Goal: Task Accomplishment & Management: Use online tool/utility

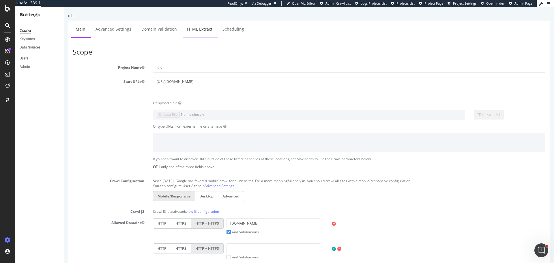
click at [187, 27] on link "HTML Extract" at bounding box center [200, 29] width 34 height 16
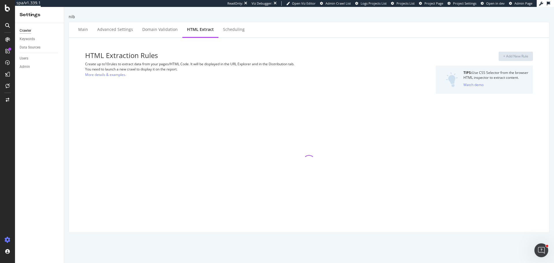
select select "exist"
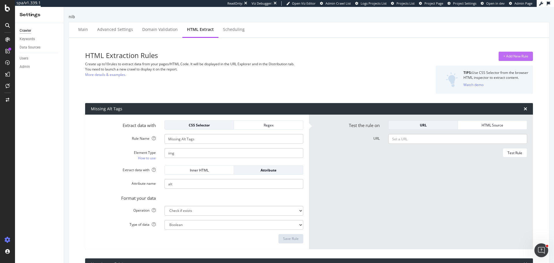
click at [510, 55] on div "+ Add New Rule" at bounding box center [515, 56] width 25 height 5
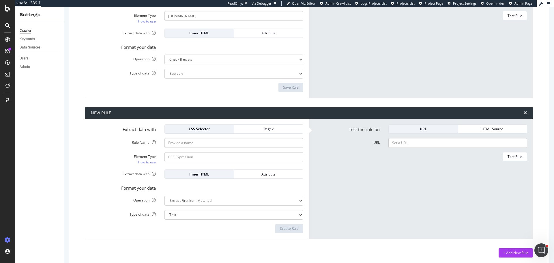
scroll to position [437, 0]
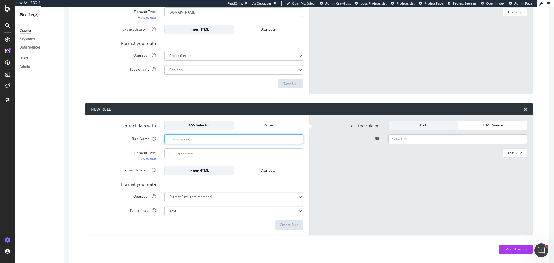
click at [192, 140] on input "Rule Name" at bounding box center [233, 139] width 139 height 10
type input "Publish date"
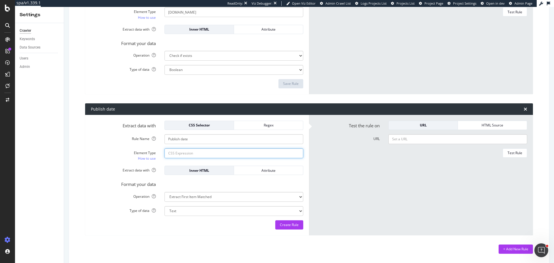
click at [179, 154] on input "Element Type How to use" at bounding box center [233, 153] width 139 height 10
paste input "sc-fhHczv eeXjTW"
type input ".sc-fhHczv.eeXjTW"
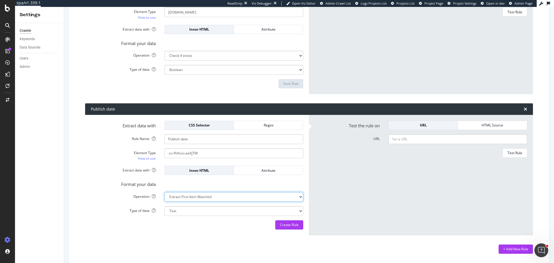
click at [216, 195] on select "Extract First Item Matched Extract First 3 Items Matched Count Number of Occure…" at bounding box center [233, 197] width 139 height 10
click at [185, 210] on select "Text Integer number Floating point number Date" at bounding box center [233, 211] width 139 height 10
select select "d"
click at [164, 206] on select "Text Integer number Floating point number Date" at bounding box center [233, 211] width 139 height 10
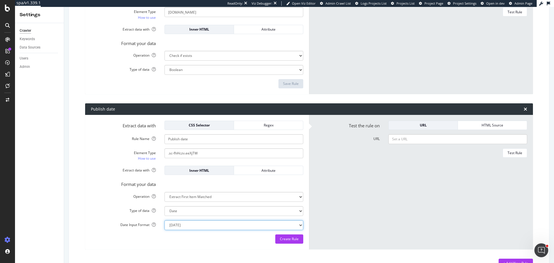
click at [191, 227] on select "Mon Jan 22 15:04:05 MST 2018 Mon Jan 22 15:04:05 -0700 2018 2018-01-22T15:04:05…" at bounding box center [233, 225] width 139 height 10
select select "std_2"
click at [164, 220] on select "Mon Jan 22 15:04:05 MST 2018 Mon Jan 22 15:04:05 -0700 2018 2018-01-22T15:04:05…" at bounding box center [233, 225] width 139 height 10
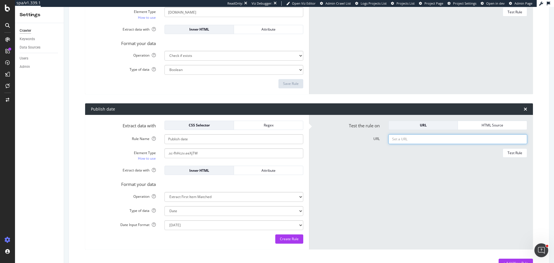
click at [416, 142] on input "URL" at bounding box center [457, 139] width 139 height 10
paste input "https://www.nib.com.au/the-checkup/everyday-health/skin-health/questions-about-…"
click at [511, 153] on div "Test Rule" at bounding box center [515, 152] width 15 height 5
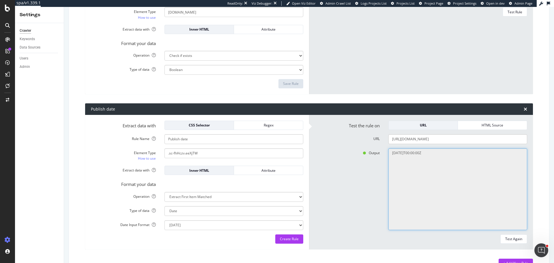
drag, startPoint x: 388, startPoint y: 152, endPoint x: 409, endPoint y: 154, distance: 21.2
click at [409, 154] on textarea "2025-09-23T00:00:00Z" at bounding box center [457, 189] width 139 height 82
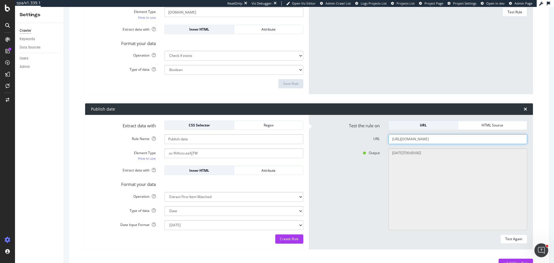
click at [453, 143] on input "https://www.nib.com.au/the-checkup/everyday-health/skin-health/questions-about-…" at bounding box center [457, 139] width 139 height 10
paste input "health-and-wellbeing-habits/healthy-habits-in-your-50s"
type input "https://www.nib.com.au/the-checkup/everyday-health/health-and-wellbeing-habits/…"
click at [509, 239] on div "Test Again" at bounding box center [513, 238] width 17 height 5
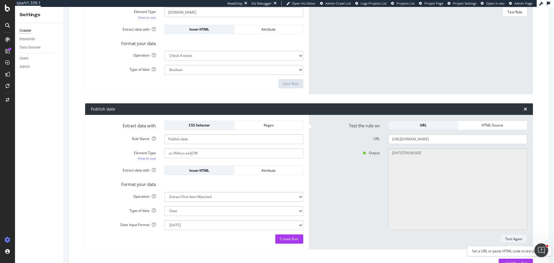
scroll to position [0, 0]
click at [278, 244] on div "Extract data with CSS Selector Regex Rule Name Publish date Element Type How to…" at bounding box center [197, 182] width 224 height 134
click at [284, 240] on div "Create Rule" at bounding box center [289, 238] width 19 height 5
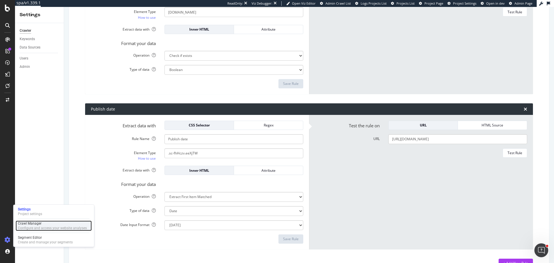
click at [37, 230] on div "Configure and access your website analyses" at bounding box center [52, 228] width 69 height 5
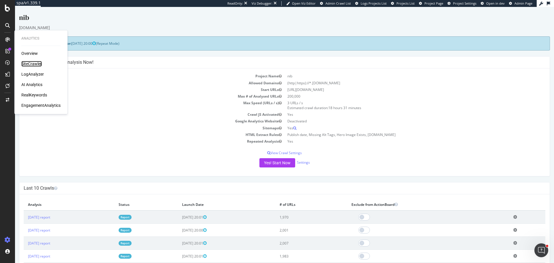
click at [39, 64] on div "SiteCrawler" at bounding box center [31, 64] width 20 height 6
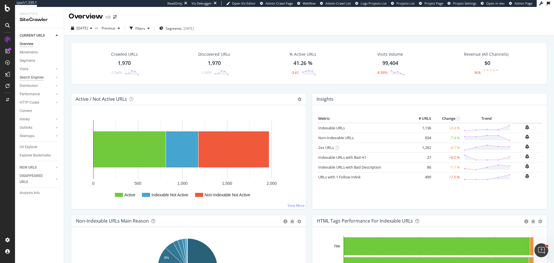
click at [30, 80] on div "Search Engines" at bounding box center [32, 77] width 24 height 6
click at [28, 85] on div "Top Charts" at bounding box center [30, 86] width 17 height 6
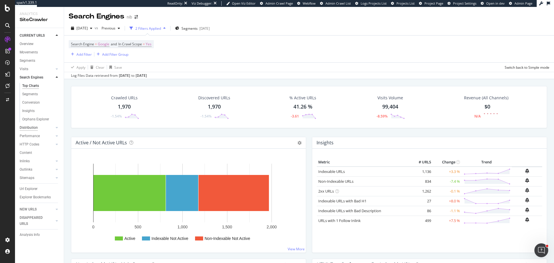
click at [28, 126] on div "Distribution" at bounding box center [29, 128] width 18 height 6
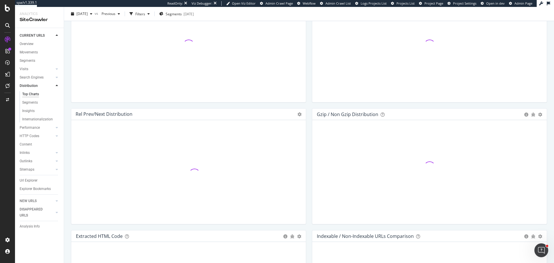
scroll to position [816, 0]
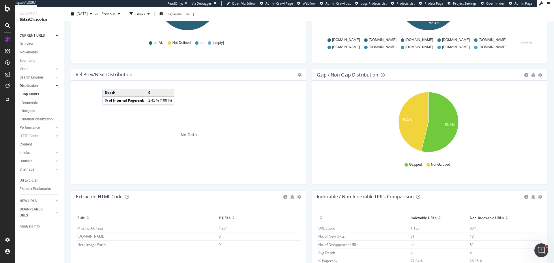
scroll to position [816, 0]
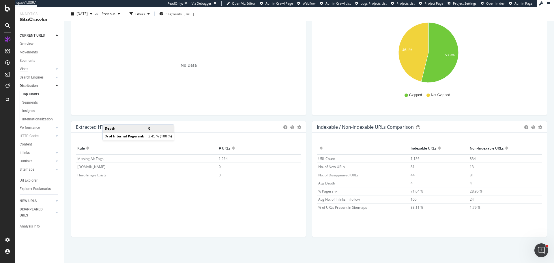
click at [27, 67] on div "Visits" at bounding box center [24, 69] width 9 height 6
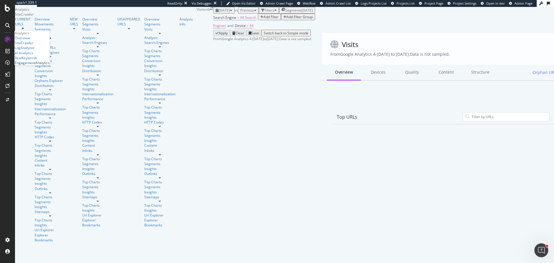
click at [38, 65] on div "EngagementAnalytics" at bounding box center [32, 62] width 35 height 5
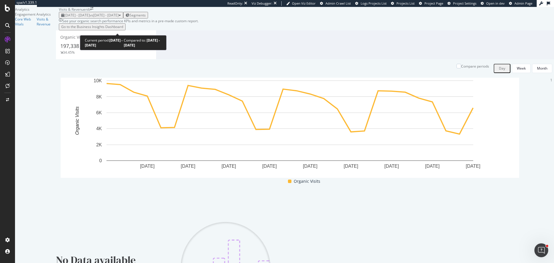
click at [90, 18] on span "2025 Sep. 9th - Oct. 6th" at bounding box center [76, 15] width 25 height 5
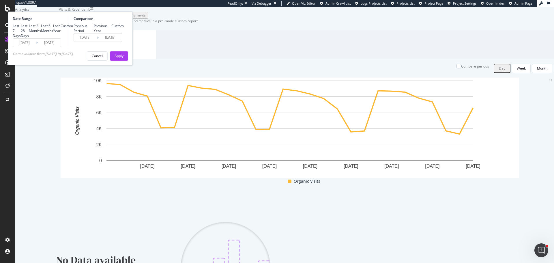
click at [41, 33] on div "Last 3 Months" at bounding box center [35, 28] width 12 height 10
type input "2025/07/07"
type input "2025/04/06"
type input "2025/07/06"
click at [124, 58] on div "Apply" at bounding box center [119, 55] width 9 height 5
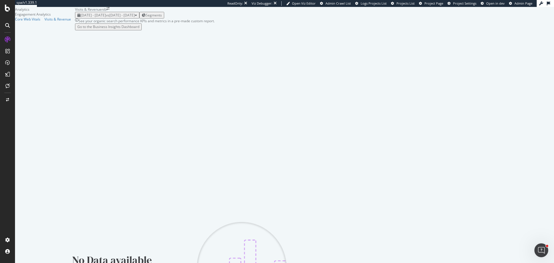
click at [162, 18] on span "Segments" at bounding box center [154, 15] width 16 height 5
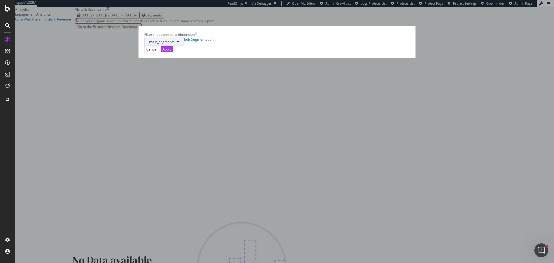
click at [184, 46] on button "main_segments" at bounding box center [164, 41] width 40 height 9
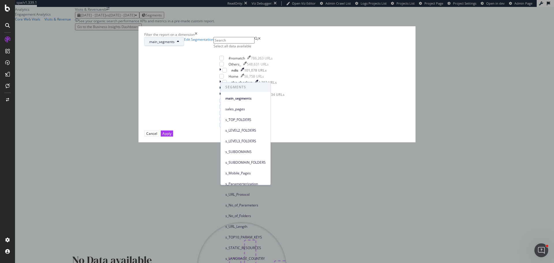
click at [250, 37] on div "Filter the report on a dimension" at bounding box center [277, 34] width 266 height 5
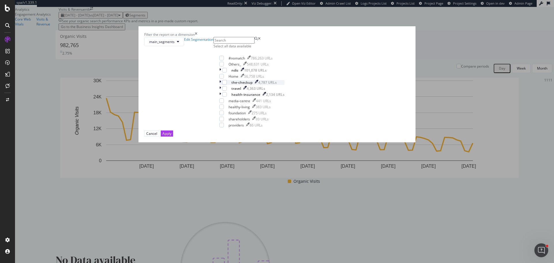
click at [222, 85] on div "modal" at bounding box center [220, 82] width 3 height 5
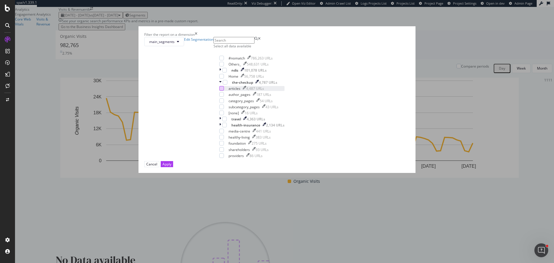
click at [224, 91] on div "modal" at bounding box center [221, 88] width 5 height 5
click at [171, 167] on div "Apply" at bounding box center [166, 164] width 9 height 5
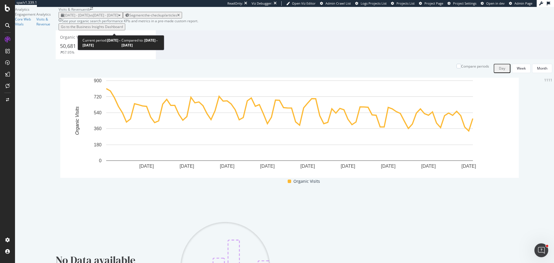
click at [113, 18] on span "vs 2025 Apr. 6th - Jul. 6th" at bounding box center [103, 15] width 29 height 5
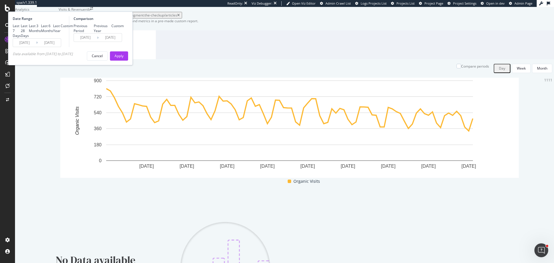
click at [85, 65] on div "Date Range Last 7 Days Last 28 Days Last 3 Months Last 6 Months Last Year Custo…" at bounding box center [70, 39] width 125 height 54
click at [36, 47] on input "2025/07/07" at bounding box center [24, 43] width 23 height 8
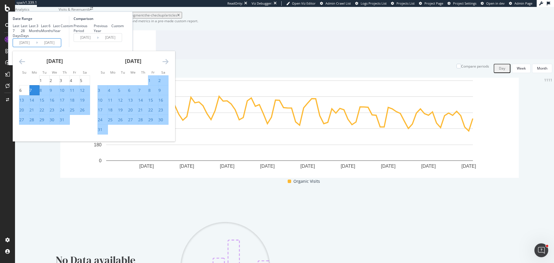
click at [169, 65] on icon "Move forward to switch to the next month." at bounding box center [165, 61] width 6 height 7
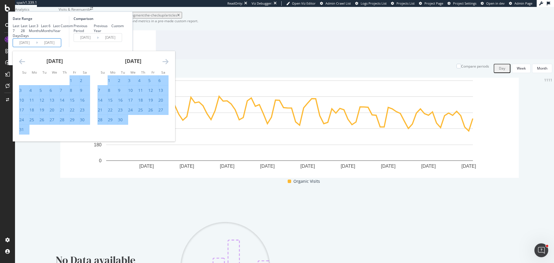
click at [110, 83] on div "1" at bounding box center [109, 81] width 2 height 6
type input "2025/09/01"
type input "2025/07/27"
type input "2025/08/31"
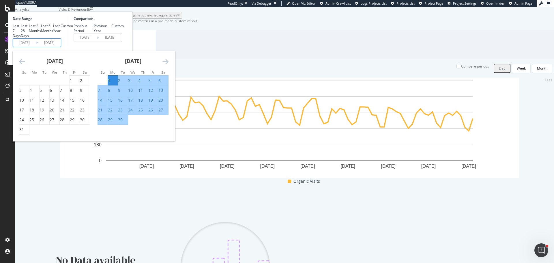
click at [169, 65] on icon "Move forward to switch to the next month." at bounding box center [165, 61] width 6 height 7
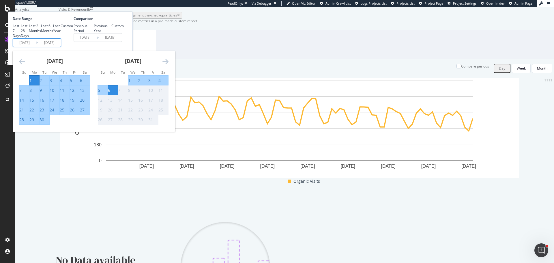
click at [110, 93] on div "6" at bounding box center [109, 90] width 2 height 6
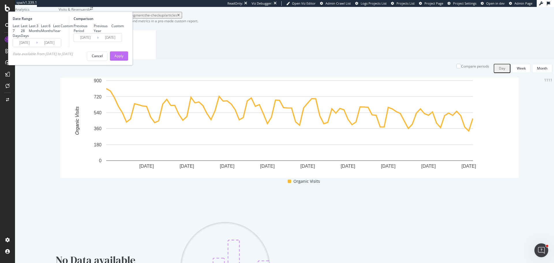
click at [124, 58] on div "Apply" at bounding box center [119, 55] width 9 height 5
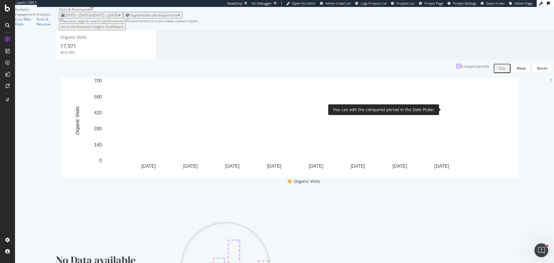
click at [457, 68] on div at bounding box center [459, 66] width 5 height 5
click at [458, 68] on icon at bounding box center [459, 66] width 3 height 3
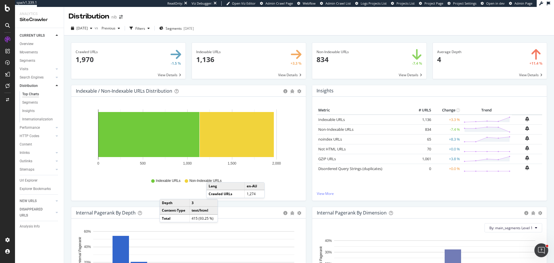
click at [316, 26] on div "[DATE] vs Previous Filters Segments [DATE]" at bounding box center [309, 30] width 490 height 12
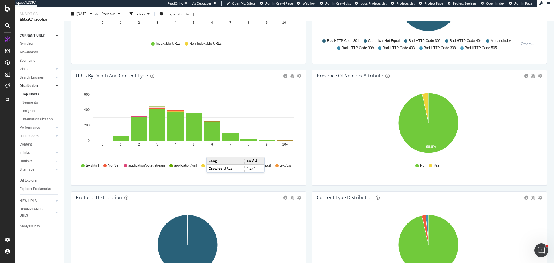
scroll to position [355, 0]
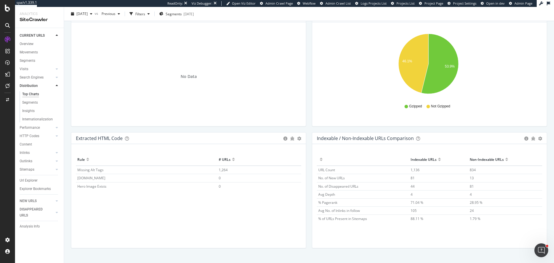
scroll to position [816, 0]
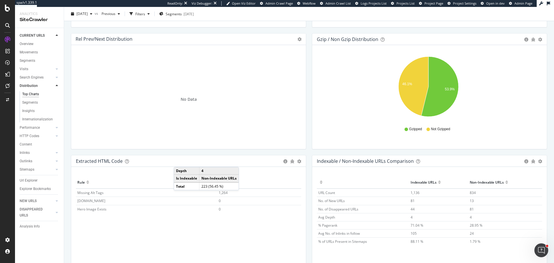
scroll to position [816, 0]
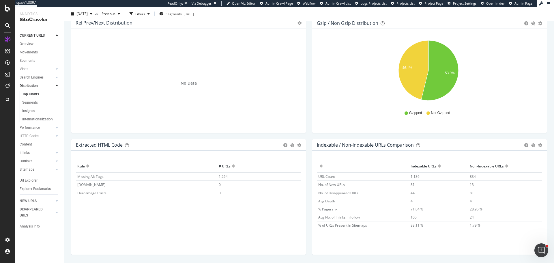
scroll to position [816, 0]
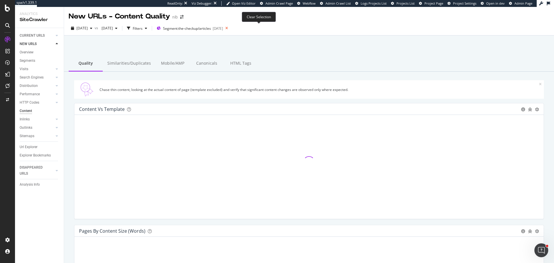
click at [230, 27] on icon at bounding box center [226, 28] width 7 height 8
click at [39, 35] on div "CURRENT URLS" at bounding box center [32, 36] width 25 height 6
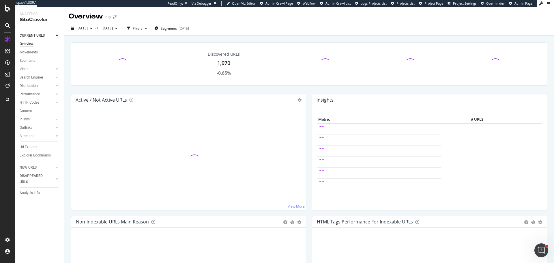
click at [27, 43] on div "Overview" at bounding box center [27, 44] width 14 height 6
click at [25, 109] on div "Content" at bounding box center [26, 111] width 12 height 6
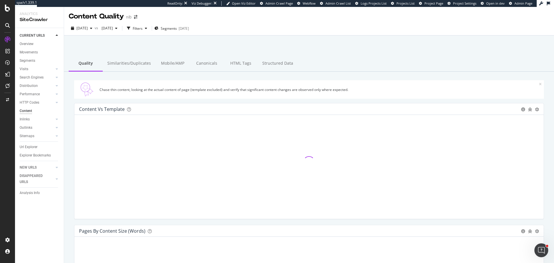
click at [278, 65] on div "Structured Data" at bounding box center [278, 64] width 40 height 16
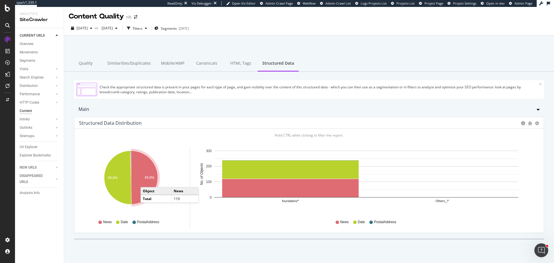
click at [146, 181] on icon "A chart." at bounding box center [144, 178] width 27 height 54
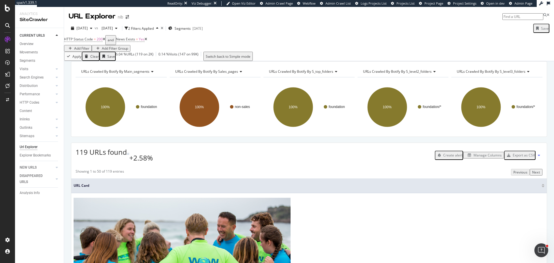
drag, startPoint x: 153, startPoint y: 43, endPoint x: 151, endPoint y: 46, distance: 3.1
click at [147, 41] on icon at bounding box center [146, 39] width 3 height 3
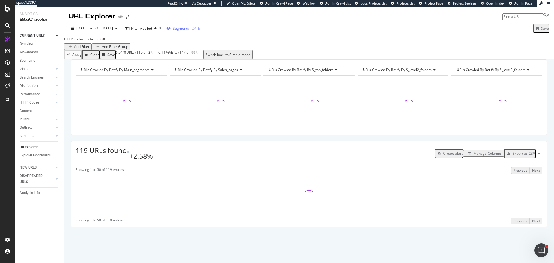
click at [189, 30] on span "Segments" at bounding box center [181, 28] width 16 height 5
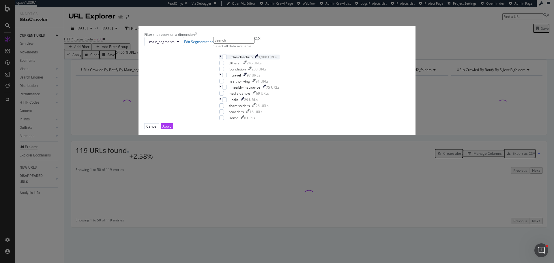
click at [220, 59] on div "modal" at bounding box center [220, 57] width 3 height 5
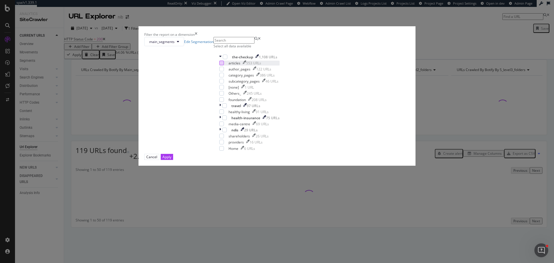
click at [224, 65] on div "modal" at bounding box center [221, 63] width 5 height 5
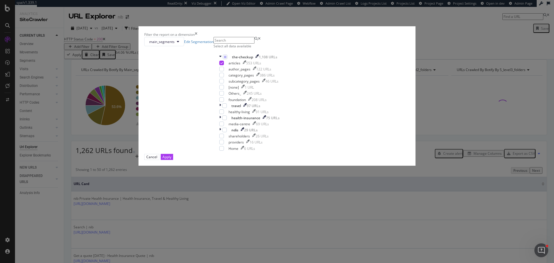
click at [319, 160] on div "Cancel Apply" at bounding box center [277, 157] width 266 height 6
click at [171, 159] on div "Apply" at bounding box center [166, 156] width 9 height 5
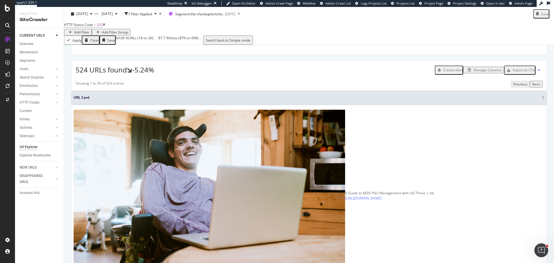
scroll to position [87, 0]
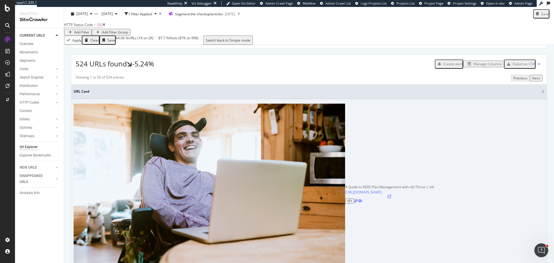
click at [184, 132] on td "A Guide to NDIS Plan Management with nib Thrive | nib https://www.nib.com.au/th…" at bounding box center [309, 194] width 476 height 190
copy tbody "https://www.nib.com.au/the-checkup/disability/plan-management/manage-ndis-plan"
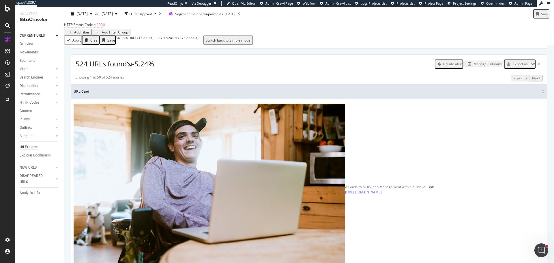
click at [239, 81] on div "Showing 1 to 50 of 524 entries Previous Next" at bounding box center [309, 78] width 476 height 7
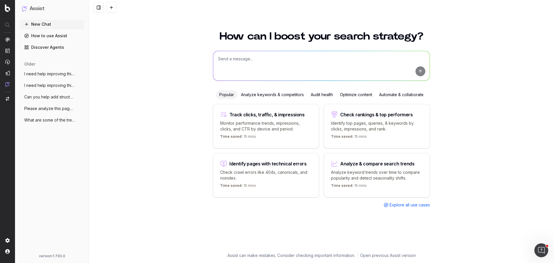
click at [56, 101] on button "Can you help add structured data to this" at bounding box center [52, 96] width 65 height 9
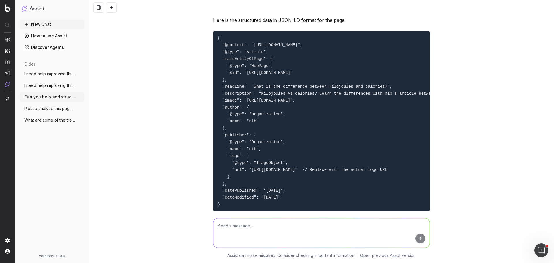
scroll to position [268, 0]
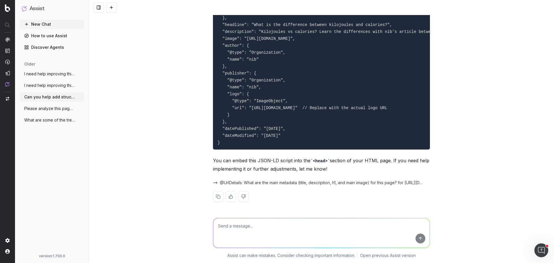
click at [51, 26] on button "New Chat" at bounding box center [52, 24] width 65 height 9
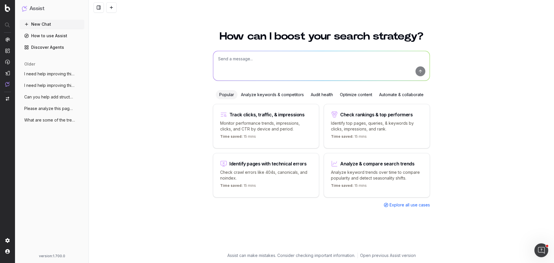
click at [250, 58] on textarea at bounding box center [321, 65] width 216 height 29
paste textarea "[URL][DOMAIN_NAME]"
type textarea "Can you check if this page has any structured data? [URL][DOMAIN_NAME]"
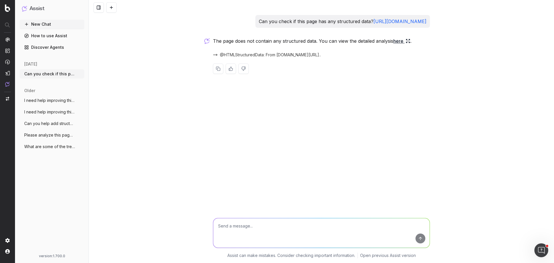
click at [398, 45] on link "here" at bounding box center [401, 41] width 17 height 8
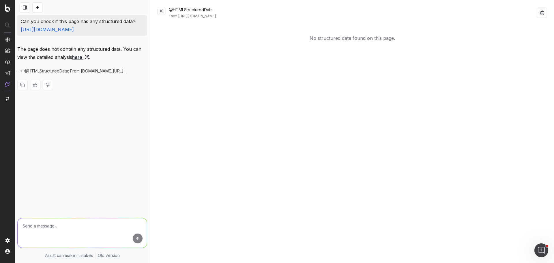
click at [160, 11] on button at bounding box center [161, 11] width 8 height 8
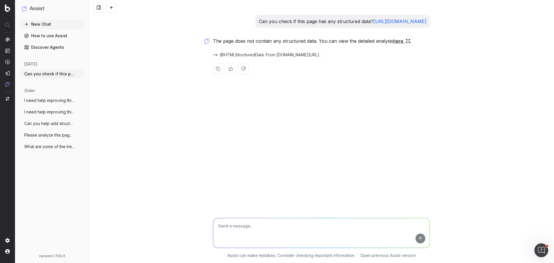
click at [240, 235] on textarea at bounding box center [321, 232] width 216 height 29
type textarea "Can you help add appropriate structured data?"
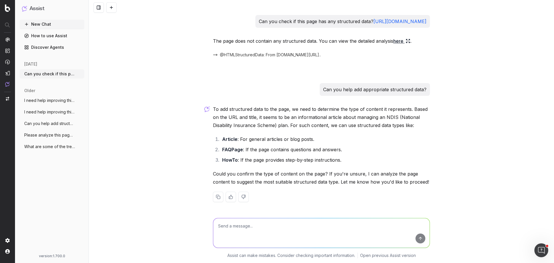
scroll to position [8, 0]
click at [261, 231] on textarea at bounding box center [321, 232] width 216 height 29
type textarea "Start with Article structured data."
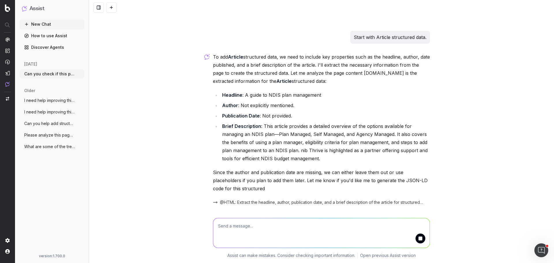
scroll to position [208, 0]
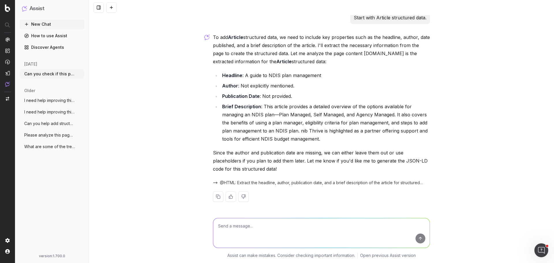
click at [251, 227] on textarea at bounding box center [321, 232] width 216 height 29
type textarea "Create the script."
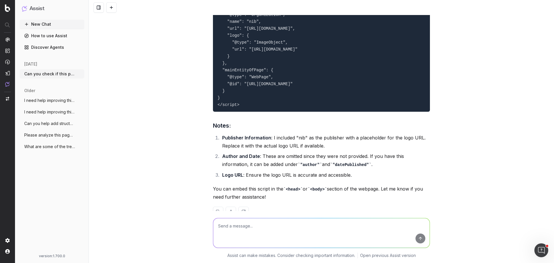
scroll to position [516, 0]
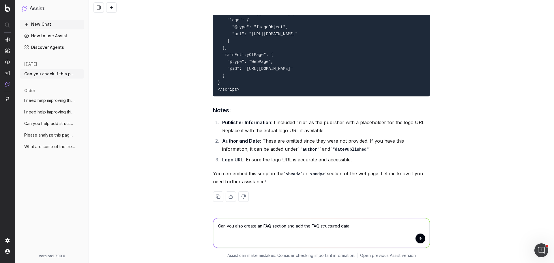
type textarea "Can you also create an FAQ section and add the FAQ structured data?"
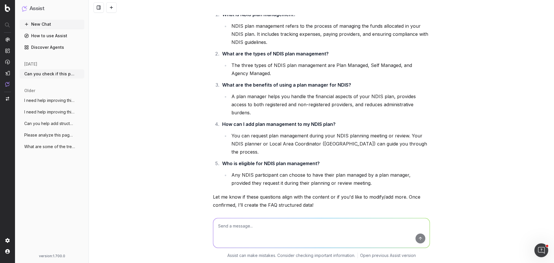
scroll to position [792, 0]
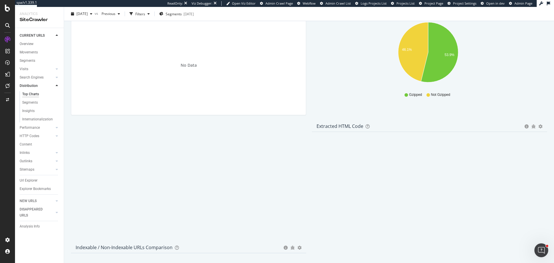
scroll to position [816, 0]
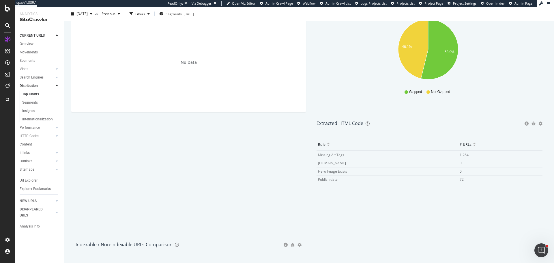
drag, startPoint x: 218, startPoint y: 185, endPoint x: 139, endPoint y: 138, distance: 92.7
click at [460, 182] on span "72" at bounding box center [462, 179] width 4 height 5
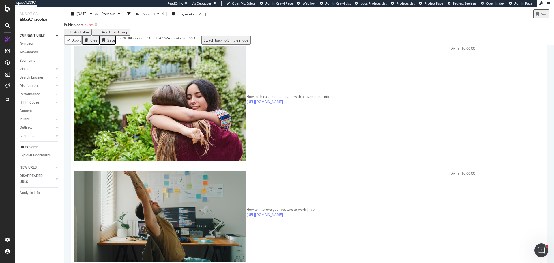
scroll to position [462, 0]
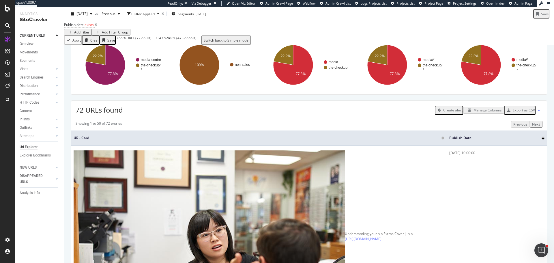
scroll to position [0, 0]
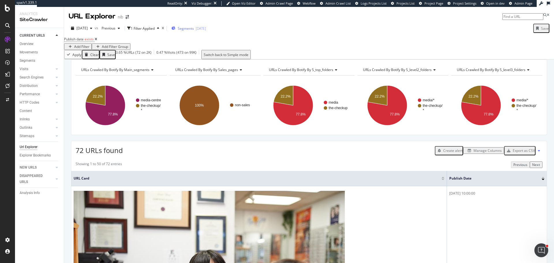
click at [206, 30] on div "[DATE]" at bounding box center [201, 28] width 10 height 5
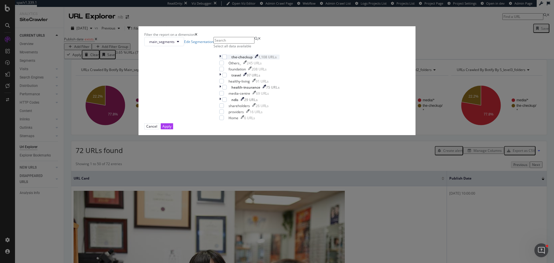
click at [221, 59] on icon "modal" at bounding box center [220, 57] width 2 height 5
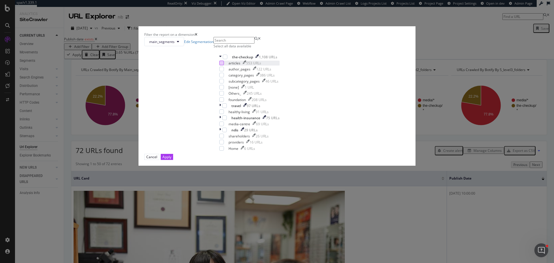
click at [224, 65] on div "modal" at bounding box center [221, 63] width 5 height 5
click at [171, 159] on div "Apply" at bounding box center [166, 156] width 9 height 5
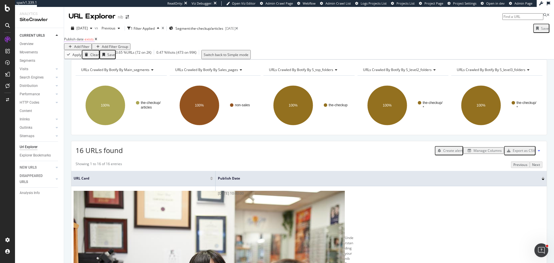
click at [84, 42] on span "Publish date" at bounding box center [74, 39] width 20 height 5
click at [74, 53] on div "Exists" at bounding box center [80, 48] width 22 height 9
click at [90, 65] on div "After" at bounding box center [79, 62] width 21 height 6
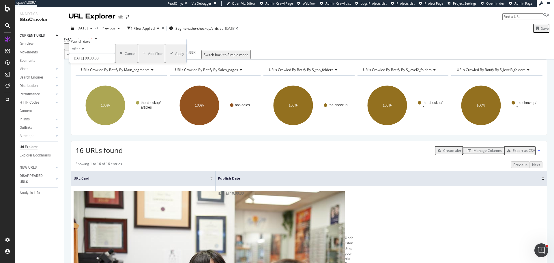
click at [90, 63] on input "2025-10-09 00:00:00" at bounding box center [92, 58] width 46 height 10
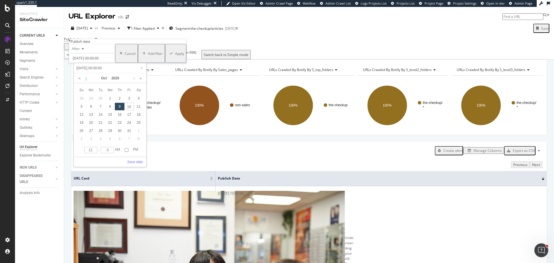
click at [86, 78] on link at bounding box center [86, 78] width 4 height 10
click at [89, 98] on div "1" at bounding box center [91, 99] width 10 height 8
type input "2025-09-01 00:00:00"
click at [135, 162] on link "Save date" at bounding box center [135, 161] width 16 height 5
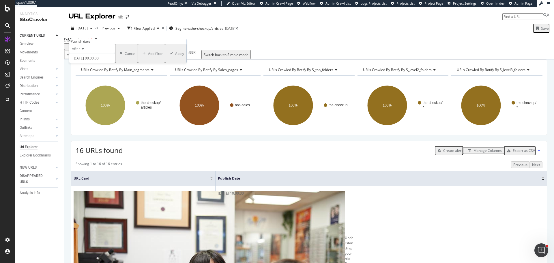
click at [175, 56] on div "Apply" at bounding box center [179, 53] width 9 height 5
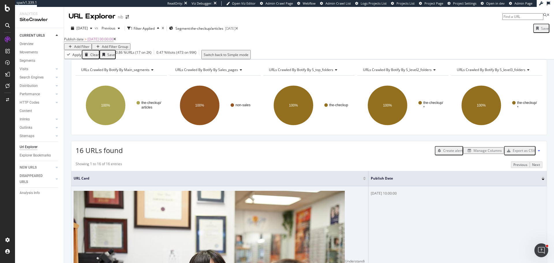
drag, startPoint x: 187, startPoint y: 195, endPoint x: 404, endPoint y: 201, distance: 216.5
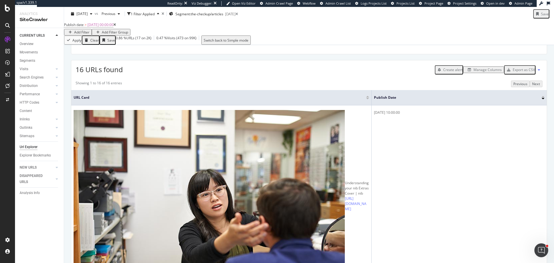
scroll to position [87, 0]
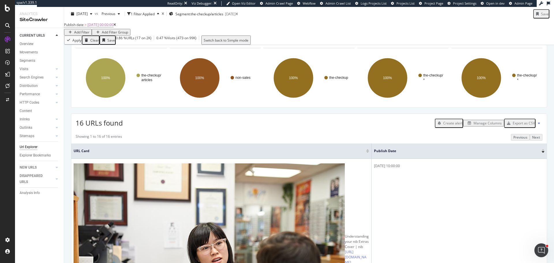
scroll to position [0, 0]
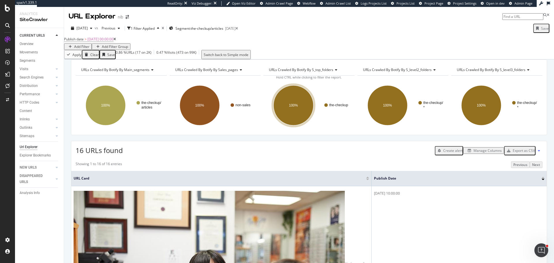
click at [116, 41] on icon at bounding box center [114, 39] width 3 height 3
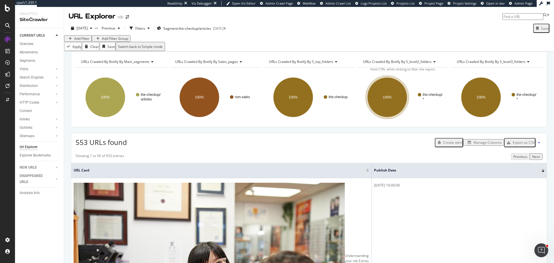
click at [88, 41] on div "Add Filter" at bounding box center [81, 38] width 15 height 5
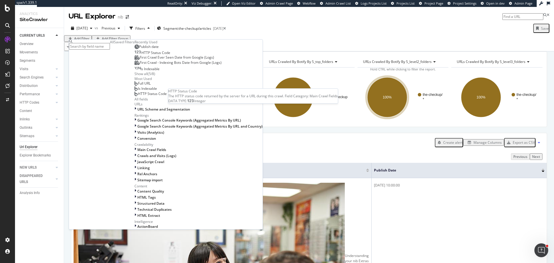
click at [139, 49] on span "Publish date" at bounding box center [149, 46] width 20 height 5
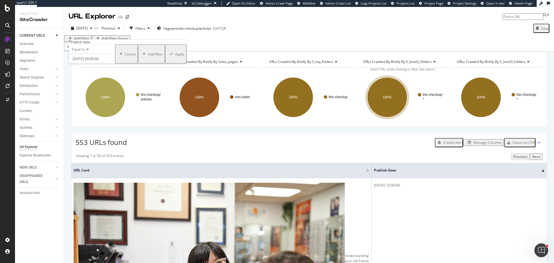
click at [88, 54] on div "Equal to" at bounding box center [92, 48] width 46 height 9
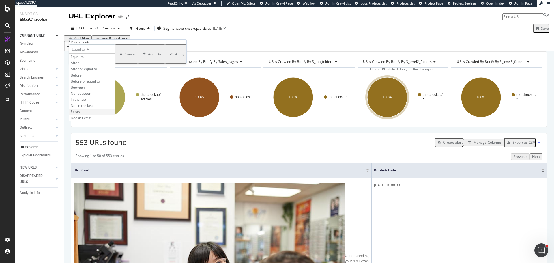
click at [93, 115] on div "Exists" at bounding box center [92, 112] width 46 height 6
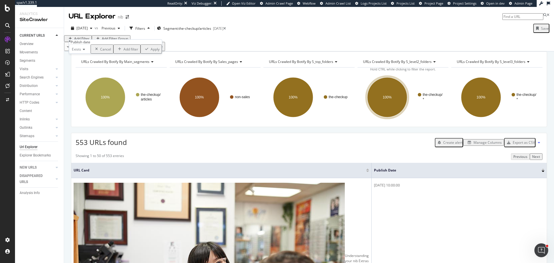
click at [151, 52] on div "Apply" at bounding box center [155, 49] width 9 height 5
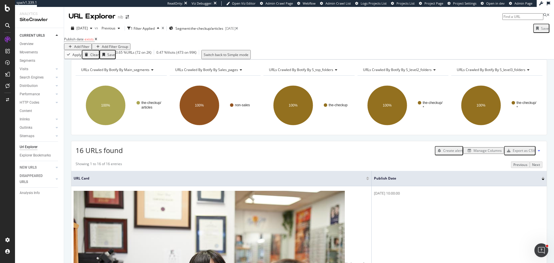
click at [509, 20] on input at bounding box center [522, 16] width 41 height 7
paste input "https://www.nib.com.au/the-checkup/everyday-health/health-and-wellbeing-habits/…"
type input "https://www.nib.com.au/the-checkup/everyday-health/health-and-wellbeing-habits/…"
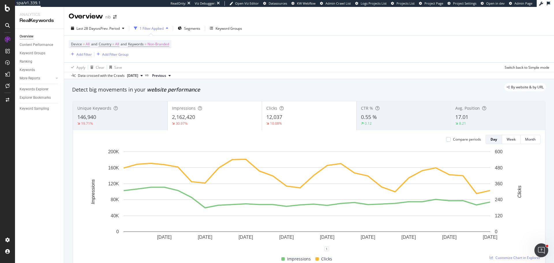
click at [90, 59] on div "Device = All and Country = All and Keywords = Non-Branded Add Filter Add Filter…" at bounding box center [309, 48] width 481 height 27
click at [85, 54] on div "Add Filter" at bounding box center [83, 54] width 15 height 5
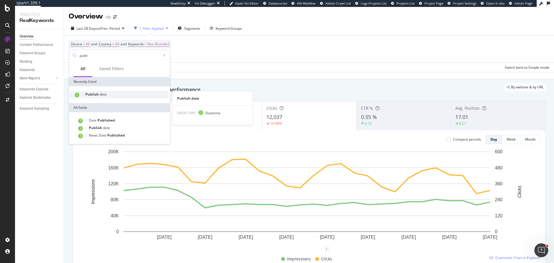
type input "publi"
click at [100, 96] on span "date" at bounding box center [103, 94] width 7 height 5
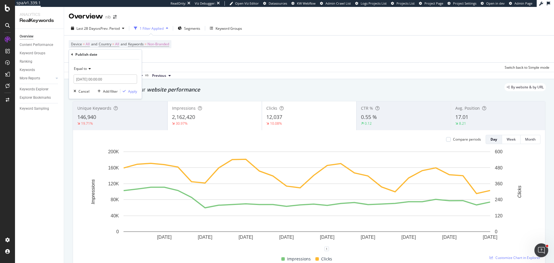
click at [79, 69] on span "Equal to" at bounding box center [80, 68] width 13 height 5
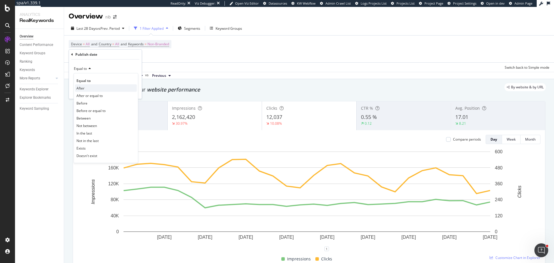
click at [81, 88] on span "After" at bounding box center [80, 88] width 8 height 5
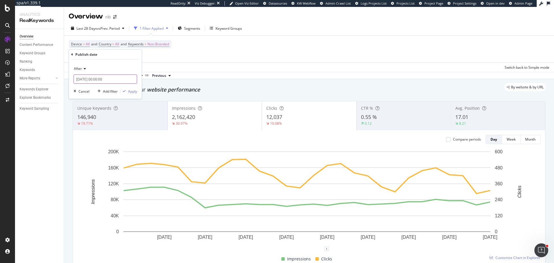
click at [86, 79] on input "2025-10-09 00:00:00" at bounding box center [105, 78] width 63 height 9
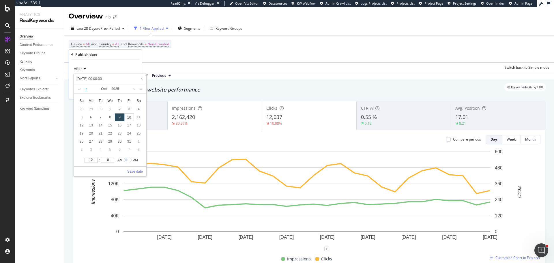
click at [87, 87] on link at bounding box center [86, 89] width 4 height 10
click at [93, 110] on div "1" at bounding box center [91, 109] width 10 height 8
type input "2025-09-01 00:00:00"
click at [132, 171] on link "Save date" at bounding box center [135, 171] width 16 height 5
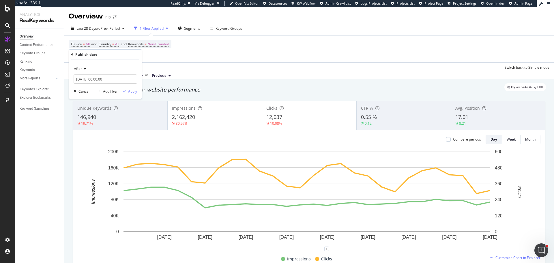
click at [132, 92] on div "Apply" at bounding box center [132, 91] width 9 height 5
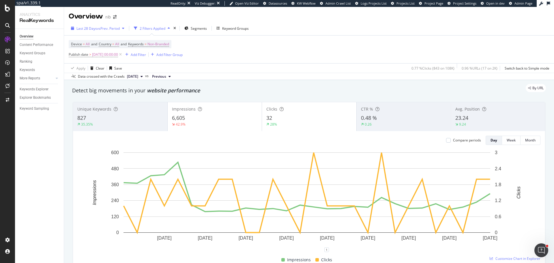
click at [112, 31] on span "vs Prev. Period" at bounding box center [108, 28] width 23 height 5
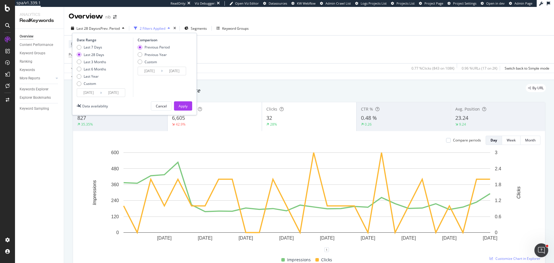
click at [95, 93] on input "2025/09/07" at bounding box center [88, 93] width 23 height 8
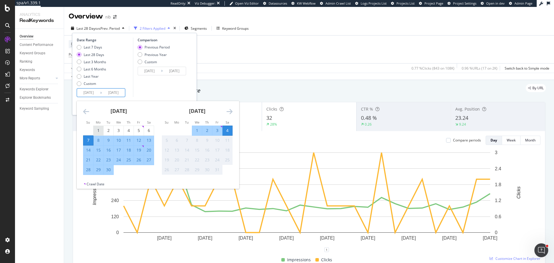
click at [100, 129] on div "1" at bounding box center [99, 131] width 10 height 6
type input "2025/09/01"
type input "2025/07/29"
type input "2025/08/31"
click at [228, 129] on div "4" at bounding box center [228, 131] width 10 height 6
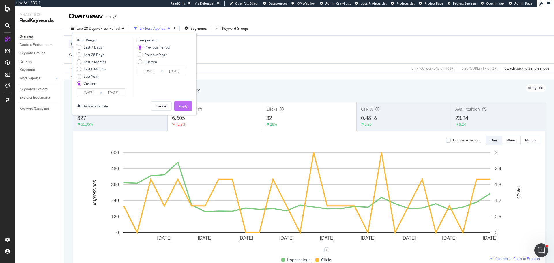
click at [180, 106] on div "Apply" at bounding box center [183, 106] width 9 height 5
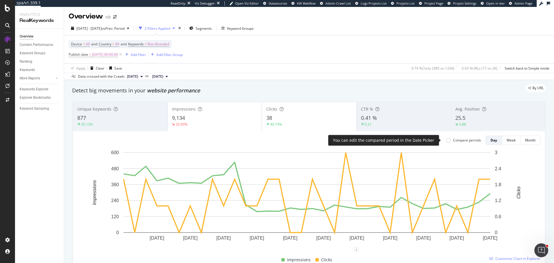
click at [455, 140] on div "Compare periods" at bounding box center [467, 140] width 28 height 5
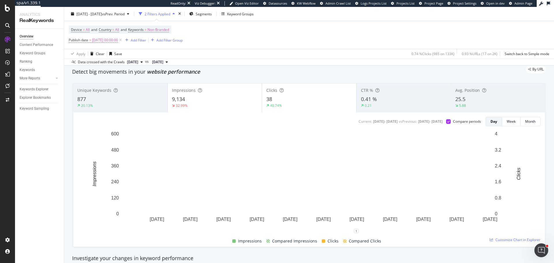
scroll to position [29, 0]
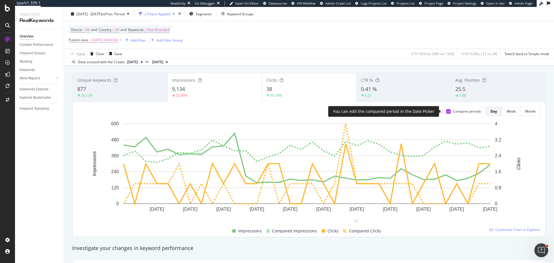
click at [446, 113] on div at bounding box center [448, 111] width 5 height 5
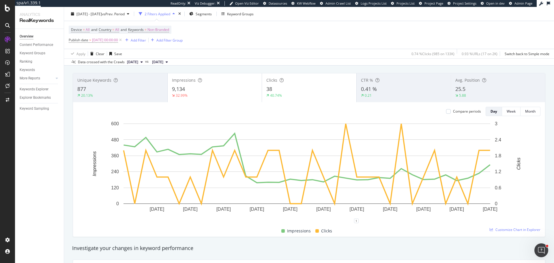
click at [466, 86] on div "25.5" at bounding box center [497, 89] width 85 height 8
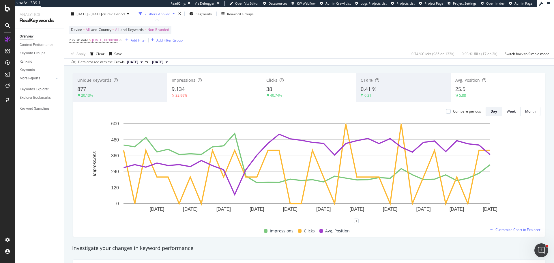
click at [109, 8] on div "2025 Sep. 1st - Oct. 4th vs Prev. Period 2 Filters Applied Segments Keyword Gro…" at bounding box center [309, 36] width 490 height 59
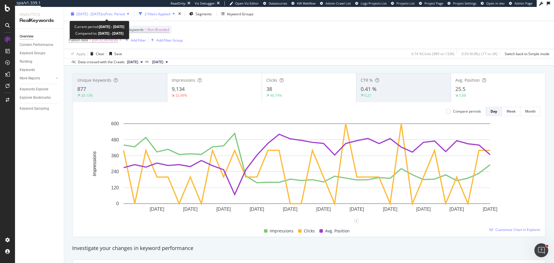
click at [102, 16] on span "2025 Sep. 1st - Oct. 4th" at bounding box center [88, 13] width 25 height 5
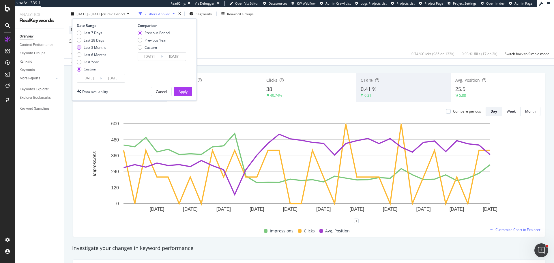
click at [98, 46] on div "Last 3 Months" at bounding box center [95, 47] width 23 height 5
type input "2025/07/05"
type input "2025/04/04"
type input "2025/07/04"
click at [185, 90] on div "Apply" at bounding box center [183, 91] width 9 height 5
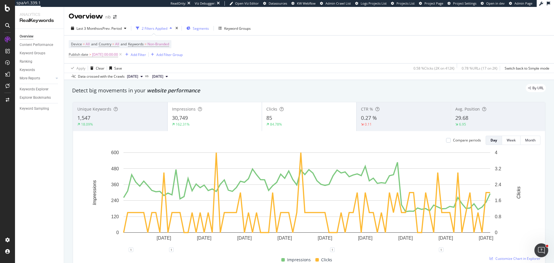
click at [198, 25] on div "Segments" at bounding box center [197, 28] width 23 height 9
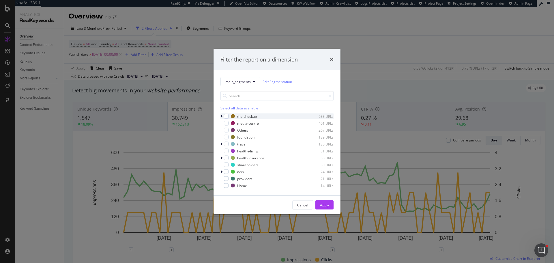
click at [221, 115] on icon "modal" at bounding box center [222, 116] width 2 height 3
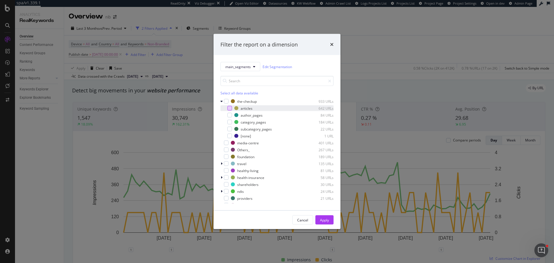
click at [229, 110] on div "modal" at bounding box center [229, 108] width 5 height 5
click at [323, 218] on div "Apply" at bounding box center [324, 219] width 9 height 5
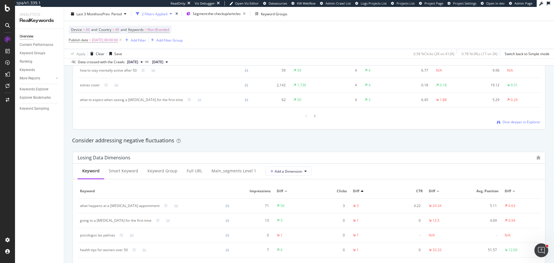
scroll to position [664, 0]
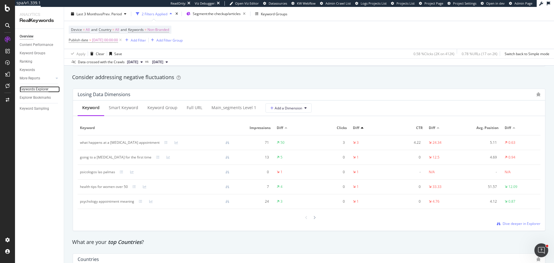
click at [43, 88] on div "Keywords Explorer" at bounding box center [34, 89] width 29 height 6
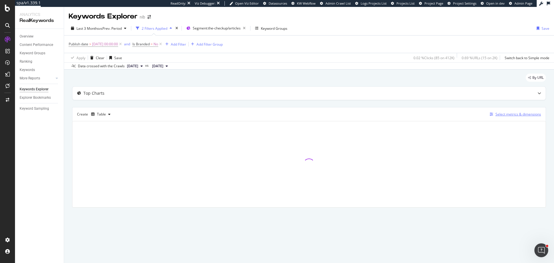
click at [530, 112] on div "Select metrics & dimensions" at bounding box center [519, 114] width 46 height 5
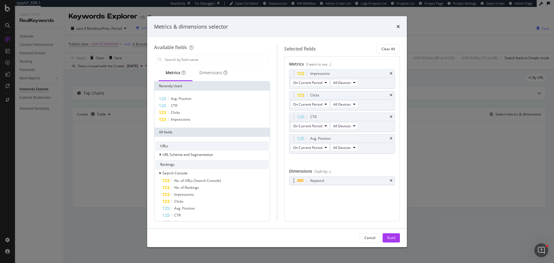
click at [394, 180] on div "Keyword" at bounding box center [342, 181] width 106 height 8
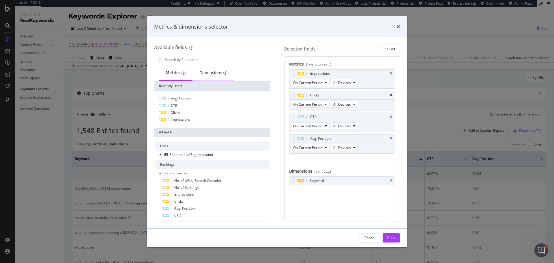
click at [202, 75] on div "Dimensions" at bounding box center [213, 73] width 28 height 6
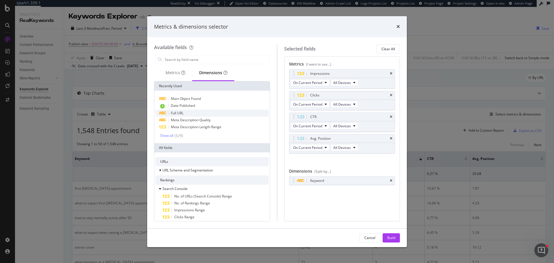
click at [183, 113] on span "Full URL" at bounding box center [177, 113] width 13 height 5
click at [392, 236] on div "Build" at bounding box center [391, 237] width 8 height 5
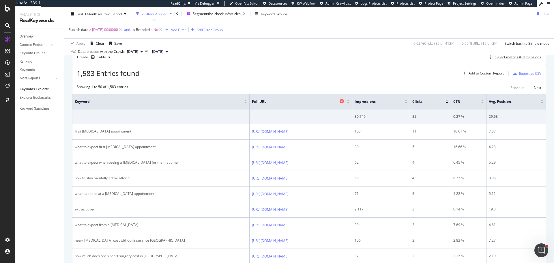
scroll to position [58, 0]
click at [513, 58] on div "Select metrics & dimensions" at bounding box center [519, 56] width 46 height 5
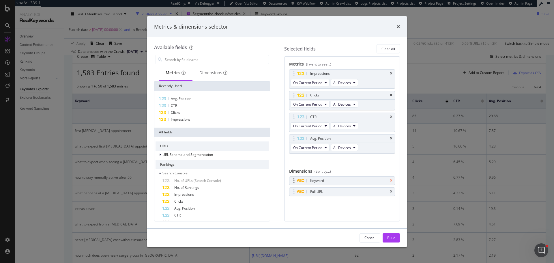
click at [391, 180] on icon "times" at bounding box center [391, 180] width 3 height 3
click at [188, 55] on div "modal" at bounding box center [212, 60] width 116 height 12
click at [222, 76] on div "Dimensions" at bounding box center [213, 73] width 28 height 6
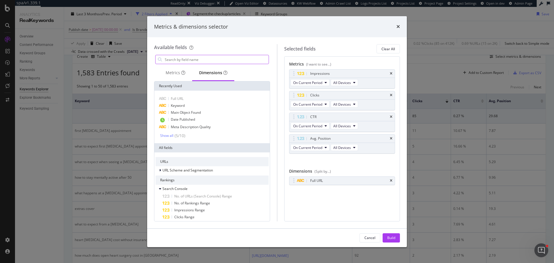
click at [201, 58] on input "modal" at bounding box center [216, 59] width 104 height 9
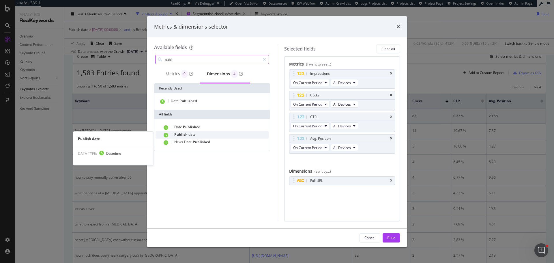
type input "publi"
click at [191, 133] on span "date" at bounding box center [191, 134] width 7 height 5
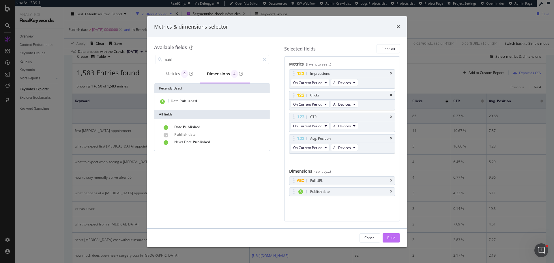
click at [388, 238] on div "Build" at bounding box center [391, 237] width 8 height 5
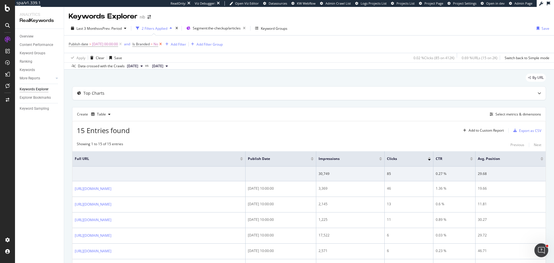
click at [163, 44] on icon at bounding box center [160, 44] width 5 height 6
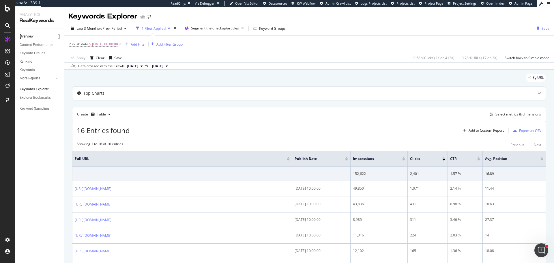
click at [34, 37] on link "Overview" at bounding box center [40, 36] width 40 height 6
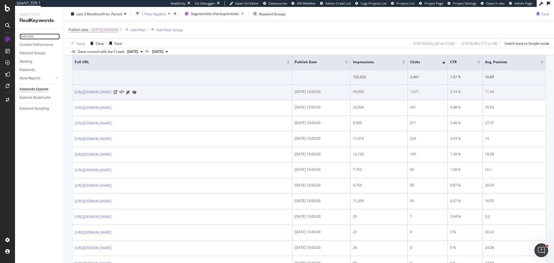
scroll to position [95, 0]
click at [117, 94] on icon at bounding box center [115, 93] width 3 height 3
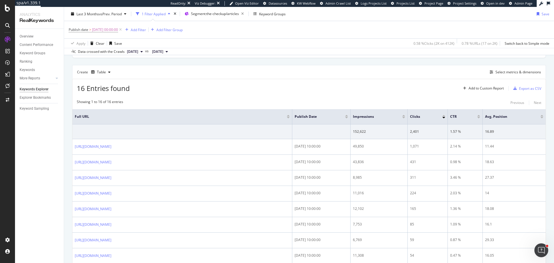
scroll to position [37, 0]
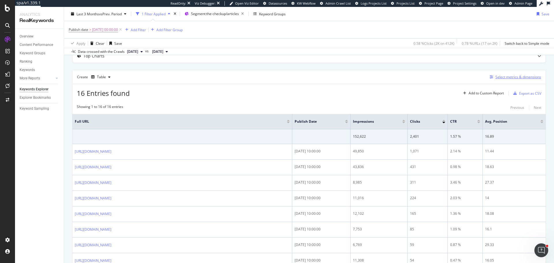
click at [496, 77] on div "Select metrics & dimensions" at bounding box center [519, 76] width 46 height 5
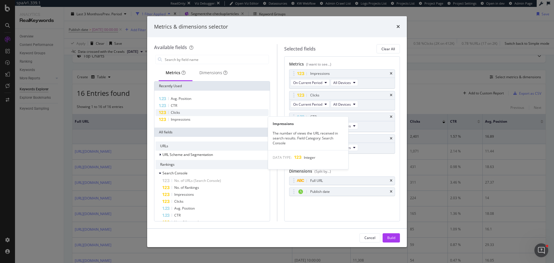
click at [178, 118] on span "Impressions" at bounding box center [181, 119] width 20 height 5
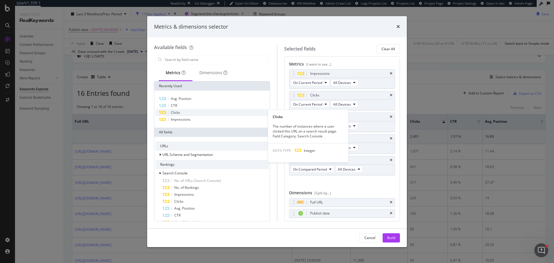
click at [177, 114] on span "Clicks" at bounding box center [175, 112] width 9 height 5
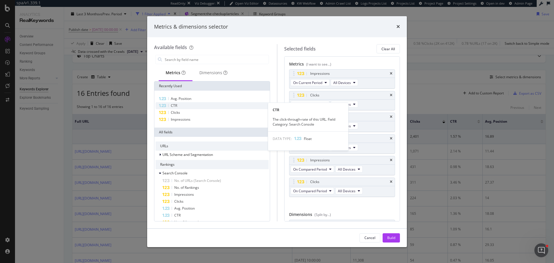
drag, startPoint x: 177, startPoint y: 106, endPoint x: 178, endPoint y: 103, distance: 3.4
click at [177, 105] on span "CTR" at bounding box center [174, 105] width 6 height 5
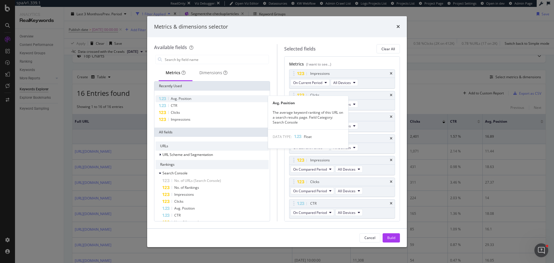
click at [184, 97] on span "Avg. Position" at bounding box center [181, 98] width 20 height 5
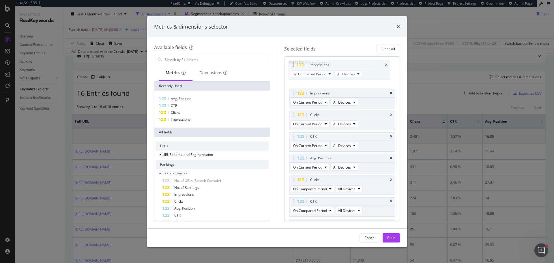
scroll to position [0, 0]
drag, startPoint x: 295, startPoint y: 140, endPoint x: 298, endPoint y: 98, distance: 42.8
click at [298, 98] on body "spa/v1.339.1 ReadOnly: Viz Debugger: Open Viz Editor Datasources KW Webflow Adm…" at bounding box center [277, 131] width 554 height 263
drag, startPoint x: 293, startPoint y: 181, endPoint x: 294, endPoint y: 140, distance: 41.3
click at [294, 140] on body "spa/v1.339.1 ReadOnly: Viz Debugger: Open Viz Editor Datasources KW Webflow Adm…" at bounding box center [277, 131] width 554 height 263
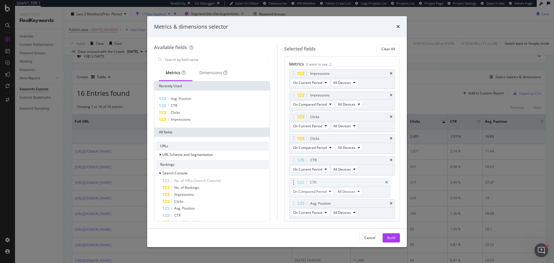
drag, startPoint x: 293, startPoint y: 202, endPoint x: 293, endPoint y: 181, distance: 21.6
click at [293, 181] on body "spa/v1.339.1 ReadOnly: Viz Debugger: Open Viz Editor Datasources KW Webflow Adm…" at bounding box center [277, 131] width 554 height 263
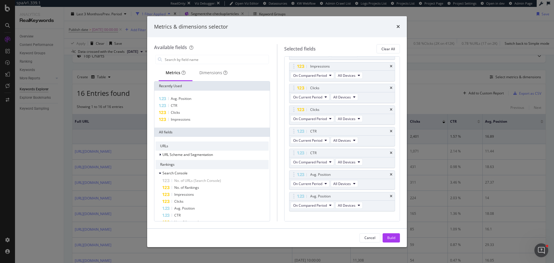
click at [390, 238] on div "Build" at bounding box center [391, 237] width 8 height 5
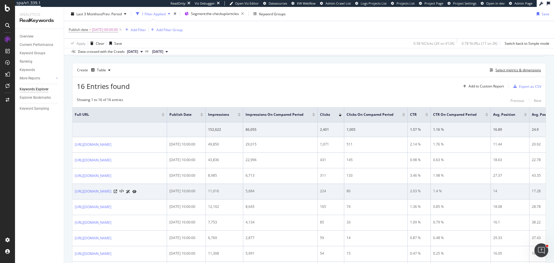
scroll to position [58, 0]
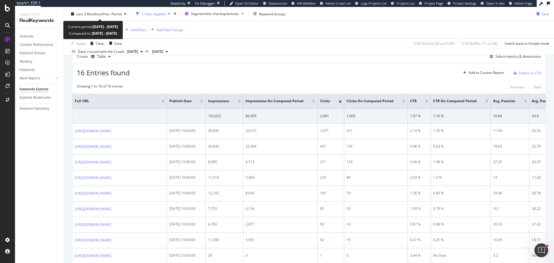
drag, startPoint x: 101, startPoint y: 12, endPoint x: 106, endPoint y: 7, distance: 6.7
click at [101, 11] on div "Last 3 Months vs Prev. Period" at bounding box center [99, 14] width 60 height 9
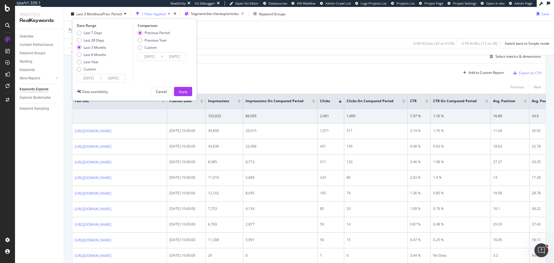
click at [96, 78] on input "2025/07/05" at bounding box center [88, 78] width 23 height 8
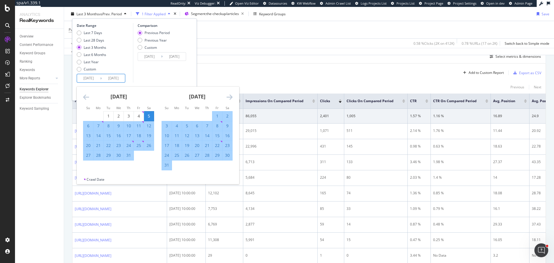
click at [231, 96] on icon "Move forward to switch to the next month." at bounding box center [230, 97] width 6 height 7
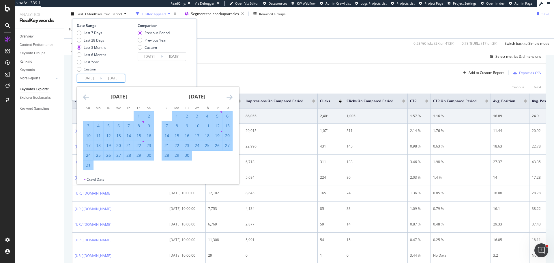
click at [174, 117] on div "1" at bounding box center [177, 116] width 10 height 6
type input "2025/09/01"
type input "2025/07/29"
type input "2025/08/31"
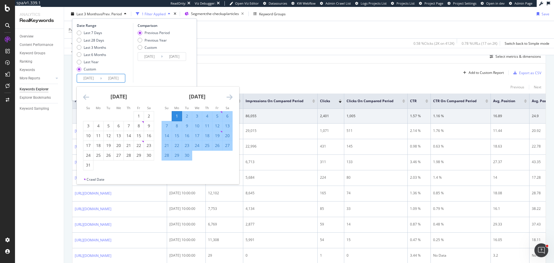
click at [232, 95] on icon "Move forward to switch to the next month." at bounding box center [230, 97] width 6 height 7
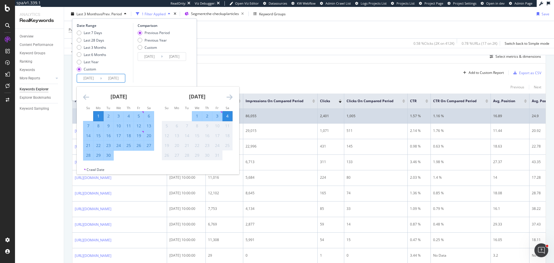
click at [229, 117] on div "4" at bounding box center [228, 116] width 10 height 6
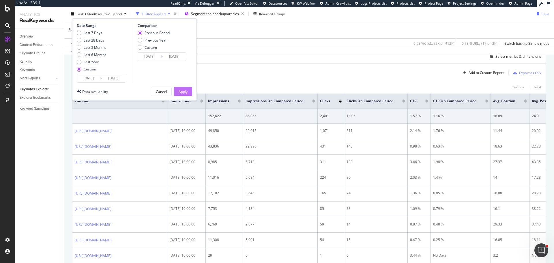
click at [185, 91] on div "Apply" at bounding box center [183, 91] width 9 height 5
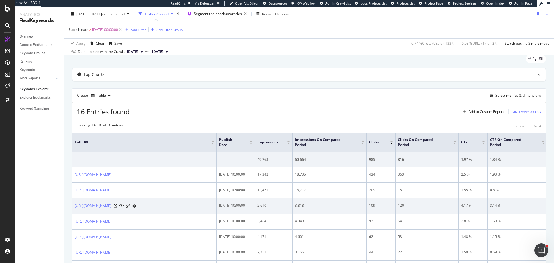
scroll to position [29, 0]
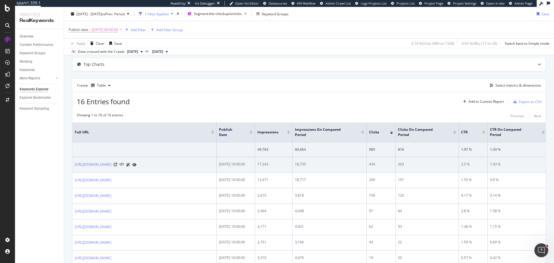
click at [224, 167] on div "2025-09-22 10:00:00" at bounding box center [235, 164] width 33 height 5
click at [117, 166] on icon at bounding box center [115, 164] width 3 height 3
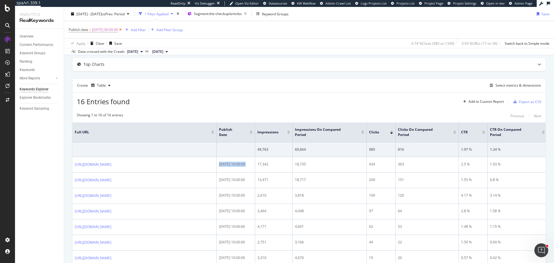
click at [123, 31] on icon at bounding box center [120, 30] width 5 height 6
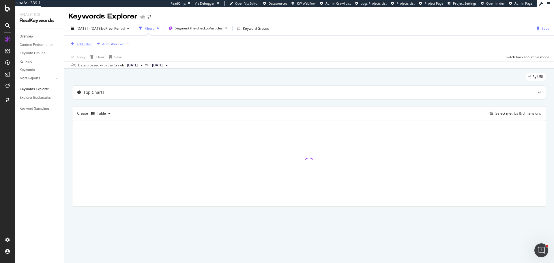
click at [79, 42] on div "Add Filter" at bounding box center [83, 44] width 15 height 5
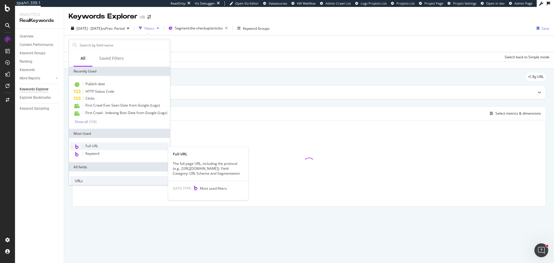
click at [91, 148] on span "Full URL" at bounding box center [91, 145] width 13 height 5
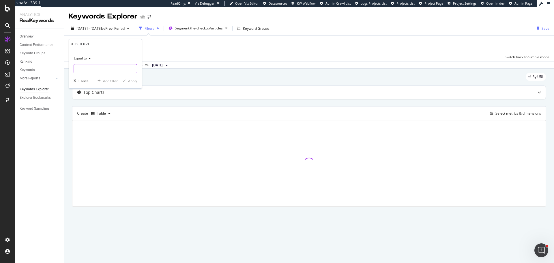
click at [94, 66] on input "text" at bounding box center [105, 68] width 63 height 9
paste input "https://www.nib.com.au/the-checkup/everyday-health/health-and-wellbeing-habits/…"
type input "https://www.nib.com.au/the-checkup/everyday-health/health-and-wellbeing-habits/…"
click at [129, 81] on div "Apply" at bounding box center [132, 80] width 9 height 5
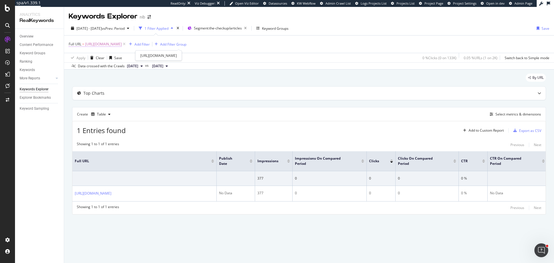
click at [122, 46] on span "https://www.nib.com.au/the-checkup/everyday-health/health-and-wellbeing-habits/…" at bounding box center [103, 44] width 37 height 8
click at [133, 80] on div "Apply" at bounding box center [132, 80] width 9 height 5
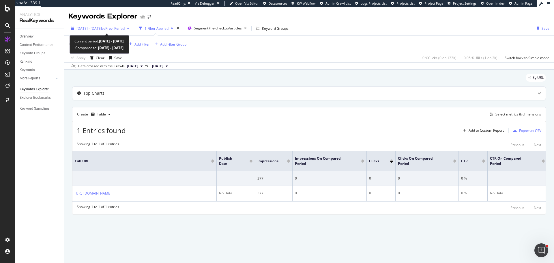
click at [102, 30] on span "2025 Sep. 1st - Oct. 4th" at bounding box center [88, 28] width 25 height 5
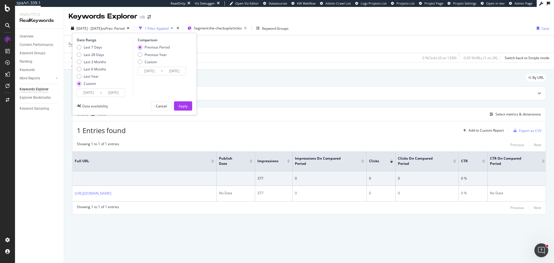
click at [295, 74] on div "By URL" at bounding box center [309, 80] width 474 height 13
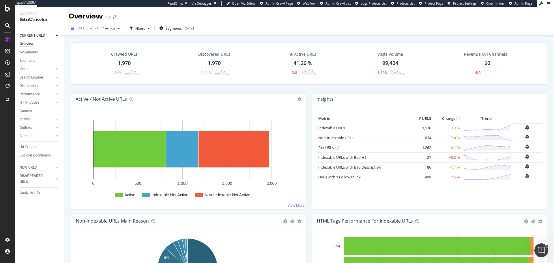
click at [88, 29] on span "[DATE]" at bounding box center [81, 28] width 11 height 5
click at [243, 37] on div "Crawled URLs 1,970 -1.54% Discovered URLs 1,970 -1.54% % Active URLs 41.26 % -3…" at bounding box center [309, 163] width 490 height 256
click at [35, 150] on div "Url Explorer" at bounding box center [29, 147] width 18 height 6
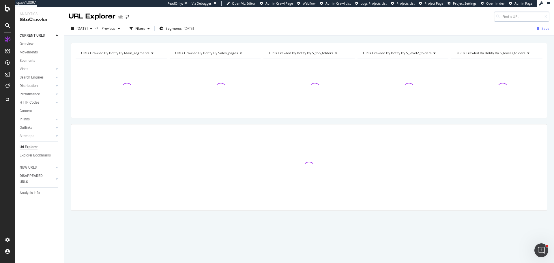
click at [519, 15] on input at bounding box center [521, 17] width 55 height 10
type input "[URL][DOMAIN_NAME]"
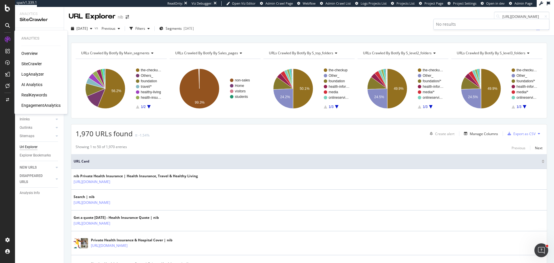
click at [38, 72] on div "LogAnalyzer" at bounding box center [32, 74] width 23 height 6
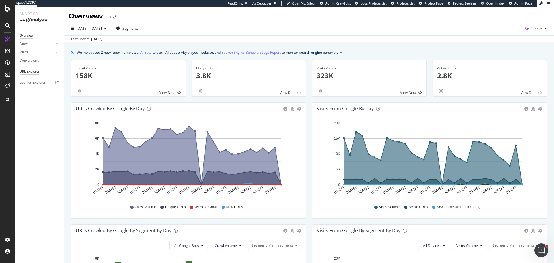
click at [25, 71] on div "URL Explorer" at bounding box center [30, 72] width 20 height 6
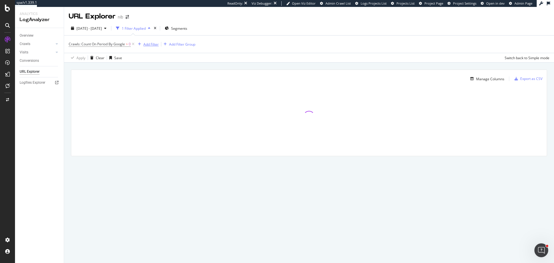
click at [150, 44] on div "Add Filter" at bounding box center [150, 44] width 15 height 5
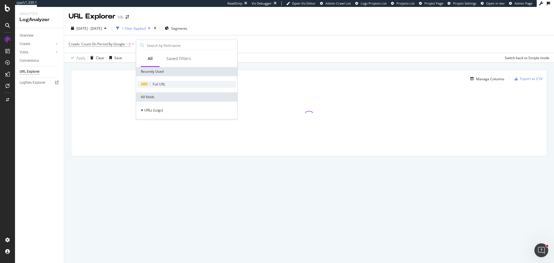
click at [160, 85] on span "Full URL" at bounding box center [159, 84] width 13 height 5
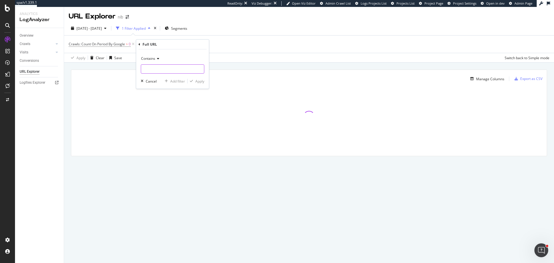
click at [155, 71] on input "text" at bounding box center [172, 68] width 63 height 9
paste input "[URL][DOMAIN_NAME]"
type input "[URL][DOMAIN_NAME]"
click at [202, 81] on div "Apply" at bounding box center [199, 81] width 9 height 5
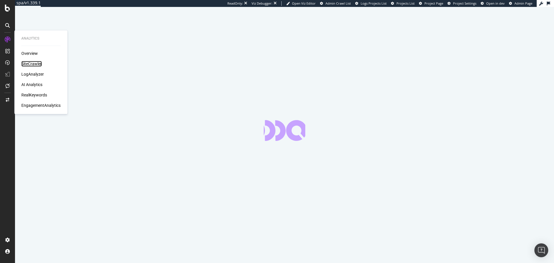
click at [38, 65] on div "SiteCrawler" at bounding box center [31, 64] width 20 height 6
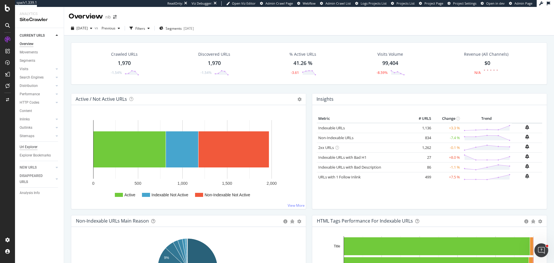
click at [27, 145] on div "Url Explorer" at bounding box center [29, 147] width 18 height 6
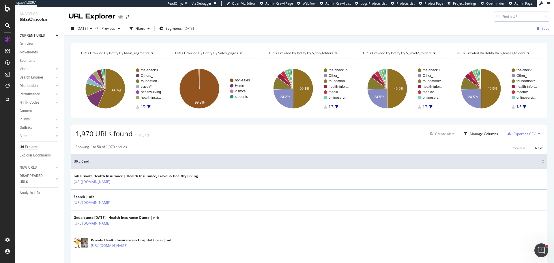
click at [510, 17] on input at bounding box center [521, 17] width 55 height 10
click at [252, 138] on div "1,970 URLs found -1.54% Create alert Manage Columns Export as CSV" at bounding box center [309, 131] width 476 height 14
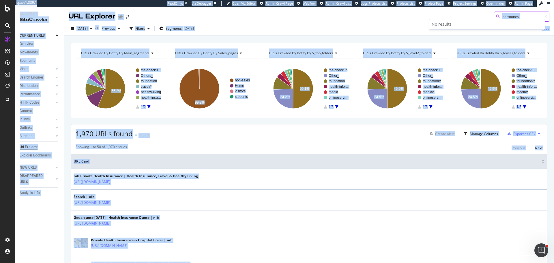
click at [521, 15] on input "hormones" at bounding box center [521, 17] width 55 height 10
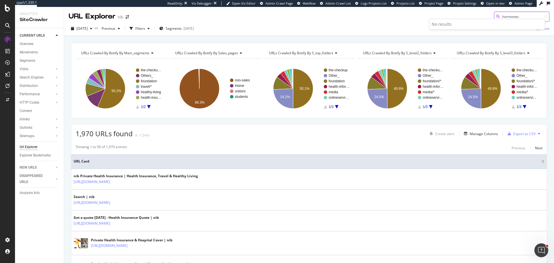
paste input "ttps://www.nib.com.au/the-checkup/everyday-health/health-and-wellbeing-habits/h…"
type input "hormones"
drag, startPoint x: 255, startPoint y: 40, endPoint x: 260, endPoint y: 39, distance: 5.5
click at [255, 40] on div "URLs Crawled By Botify By main_segments Chart (by Value) Table Expand Export as…" at bounding box center [309, 43] width 490 height 14
click at [34, 88] on div "Distribution" at bounding box center [29, 86] width 18 height 6
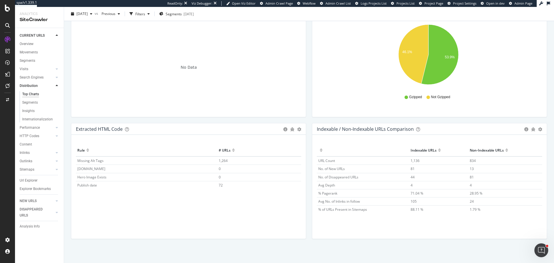
scroll to position [816, 0]
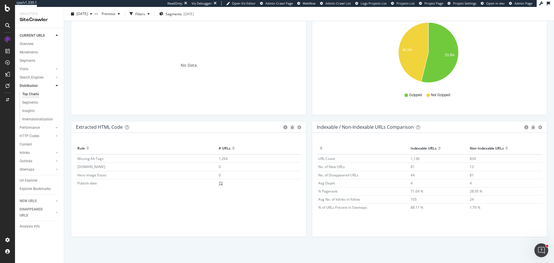
click at [222, 184] on td "72" at bounding box center [259, 183] width 84 height 8
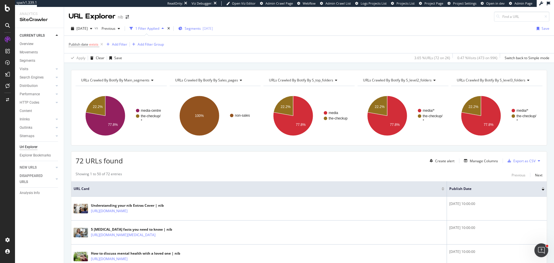
click at [213, 31] on div "Segments 2025-08-28" at bounding box center [195, 28] width 35 height 9
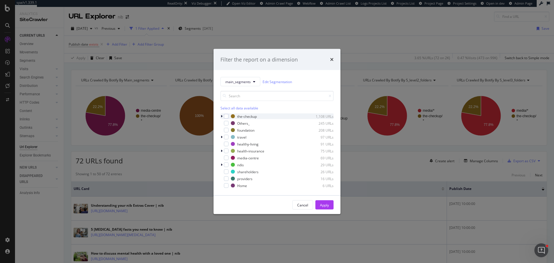
click at [222, 117] on icon "modal" at bounding box center [222, 116] width 2 height 3
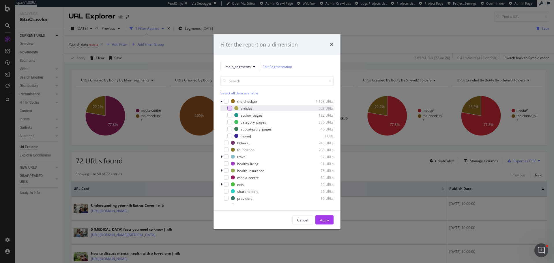
click at [229, 109] on div "modal" at bounding box center [229, 108] width 5 height 5
click at [323, 219] on div "Apply" at bounding box center [324, 219] width 9 height 5
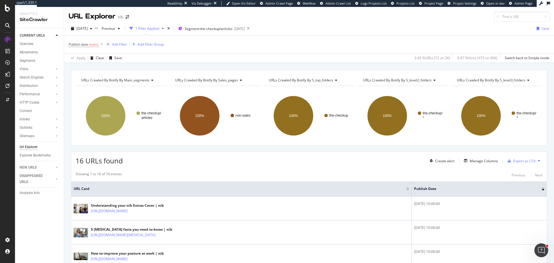
drag, startPoint x: 186, startPoint y: 192, endPoint x: 412, endPoint y: 183, distance: 225.3
click at [412, 183] on span at bounding box center [411, 188] width 3 height 15
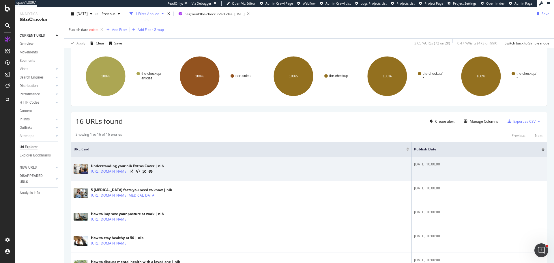
scroll to position [29, 0]
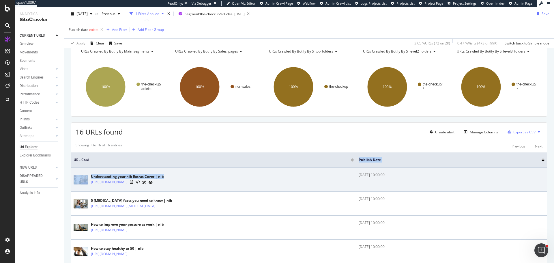
drag, startPoint x: 410, startPoint y: 163, endPoint x: 355, endPoint y: 169, distance: 55.8
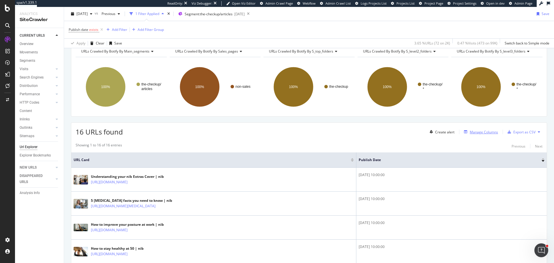
click at [474, 130] on div "Manage Columns" at bounding box center [484, 132] width 28 height 5
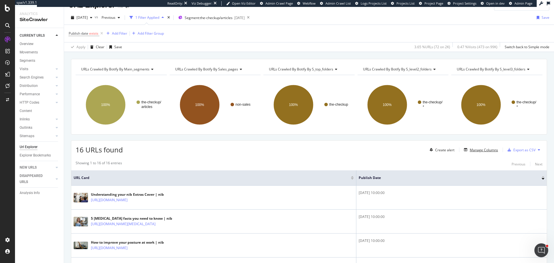
scroll to position [0, 0]
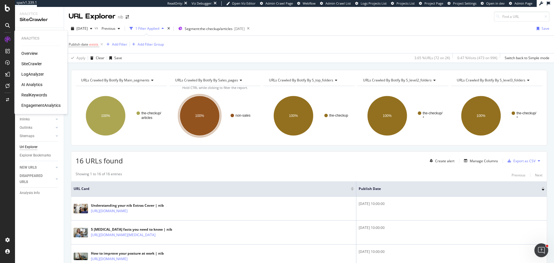
drag, startPoint x: 33, startPoint y: 95, endPoint x: 33, endPoint y: 92, distance: 3.2
click at [33, 95] on div "RealKeywords" at bounding box center [34, 95] width 26 height 6
click at [474, 161] on div "Manage Columns" at bounding box center [484, 160] width 28 height 5
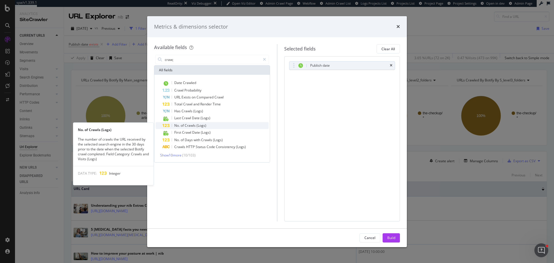
type input "craw;"
click at [200, 124] on span "(Logs)" at bounding box center [202, 125] width 10 height 5
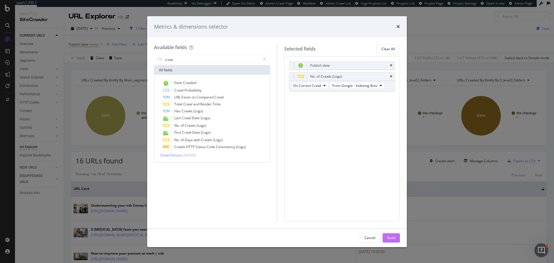
click at [393, 238] on div "Build" at bounding box center [391, 237] width 8 height 5
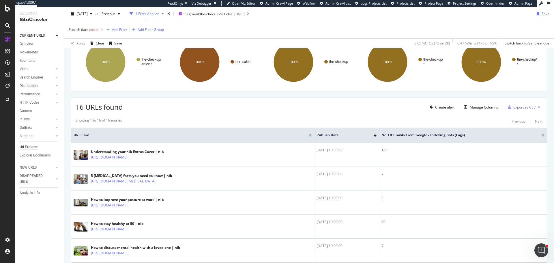
scroll to position [58, 0]
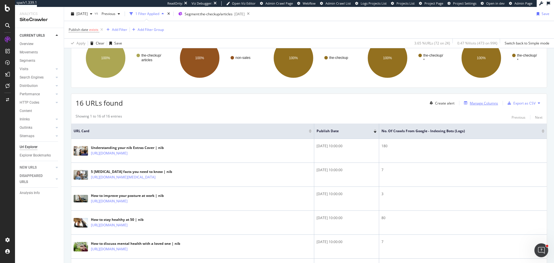
click at [473, 105] on div "Manage Columns" at bounding box center [484, 103] width 28 height 5
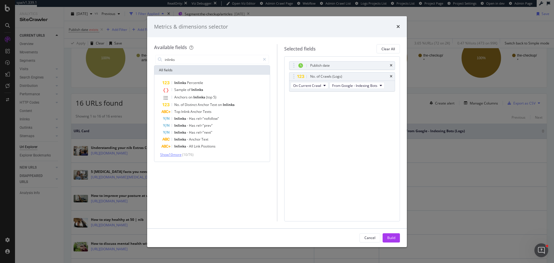
type input "inlinks"
click at [170, 156] on span "Show 10 more" at bounding box center [170, 154] width 21 height 5
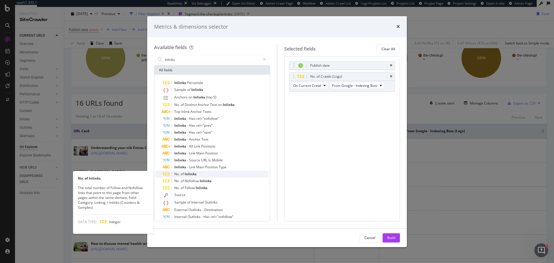
click at [188, 175] on span "Inlinks" at bounding box center [191, 173] width 12 height 5
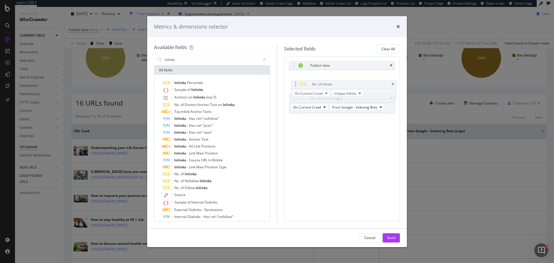
drag, startPoint x: 295, startPoint y: 99, endPoint x: 297, endPoint y: 85, distance: 14.2
click at [297, 85] on body "spa/v1.339.1 ReadOnly: Viz Debugger: Open Viz Editor Admin Crawl Page Webflow A…" at bounding box center [277, 131] width 554 height 263
click at [392, 236] on div "Build" at bounding box center [391, 237] width 8 height 5
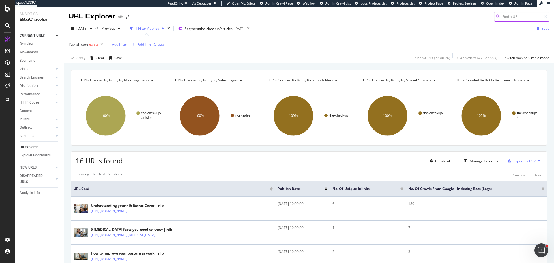
click at [514, 16] on input at bounding box center [521, 17] width 55 height 10
paste input "https://www.nib.com.au/the-checkup/everyday-health/skin-health/seasonal-skincar…"
click at [520, 18] on input "https://www.nib.com.au/the-checkup/everyday-health/skin-health/seasonal-skincar…" at bounding box center [521, 17] width 55 height 10
paste input "questions-about-dermatology-answered"
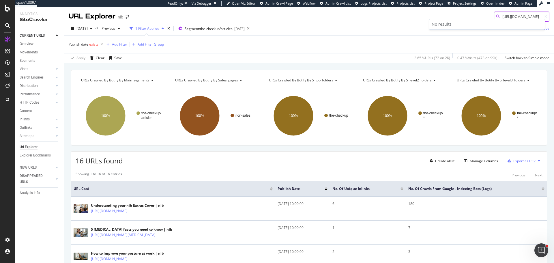
type input "https://www.nib.com.au/the-checkup/everyday-health/skin-health/questions-about-…"
click at [355, 26] on div "2025 Oct. 3rd vs Previous 1 Filter Applied Segment: the-checkup/articles 2025-0…" at bounding box center [309, 30] width 490 height 12
click at [545, 17] on icon at bounding box center [546, 16] width 3 height 3
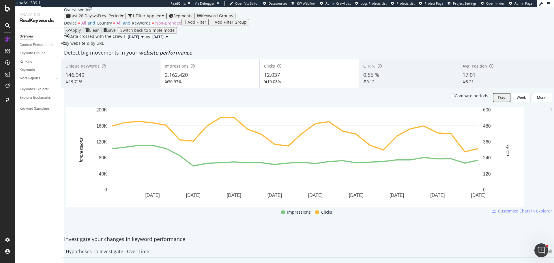
click at [184, 25] on div "Add Filter" at bounding box center [195, 22] width 23 height 5
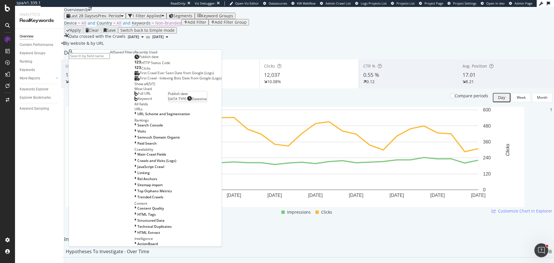
click at [139, 59] on span "Publish date" at bounding box center [149, 56] width 20 height 5
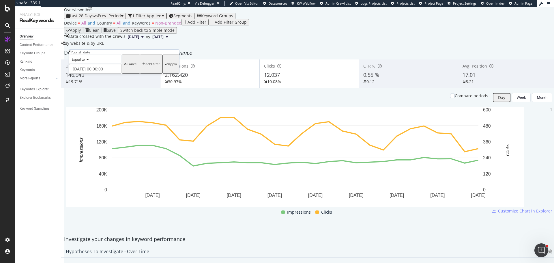
click at [82, 62] on span "Equal to" at bounding box center [78, 59] width 13 height 5
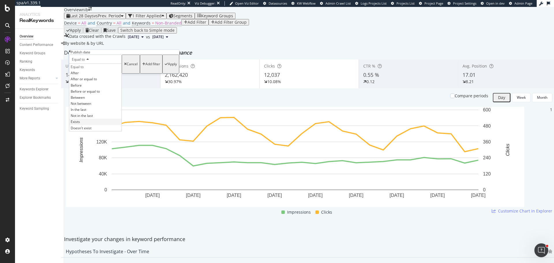
click at [80, 124] on span "Exists" at bounding box center [75, 121] width 9 height 5
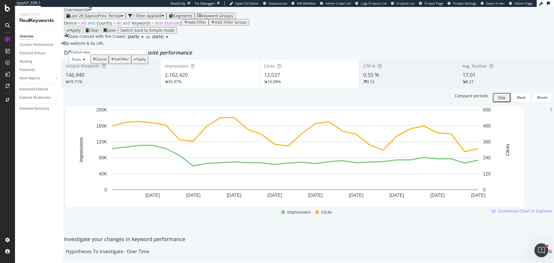
click at [137, 61] on div "Apply" at bounding box center [141, 59] width 9 height 4
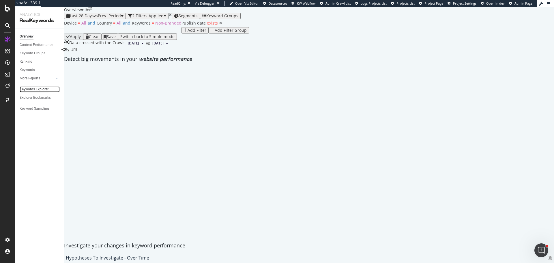
click at [35, 89] on div "Keywords Explorer" at bounding box center [34, 89] width 29 height 6
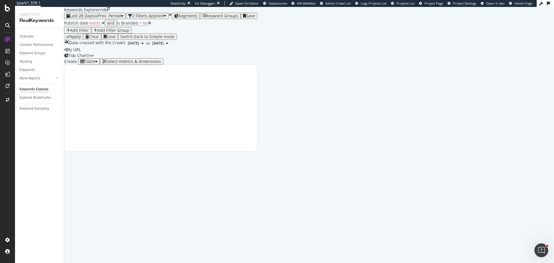
click at [148, 25] on icon at bounding box center [149, 23] width 3 height 4
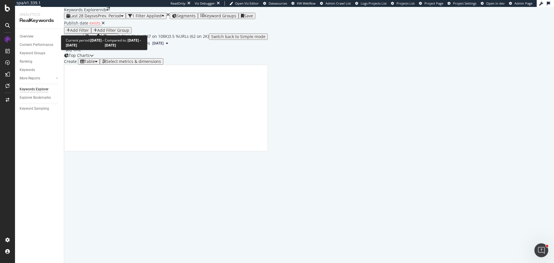
click at [109, 18] on span "vs Prev. Period" at bounding box center [107, 15] width 27 height 5
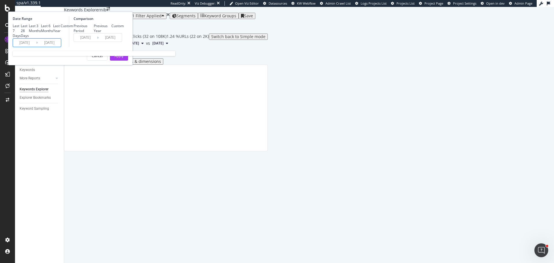
click at [36, 47] on input "2025/09/07" at bounding box center [24, 43] width 23 height 8
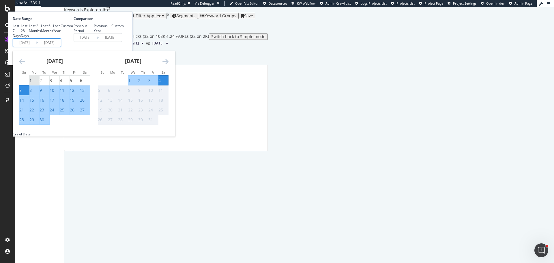
click at [32, 83] on div "1" at bounding box center [30, 81] width 2 height 6
type input "2025/09/01"
type input "2025/07/29"
type input "2025/08/31"
click at [161, 83] on div "4" at bounding box center [159, 81] width 2 height 6
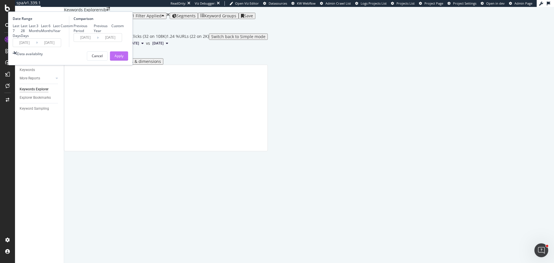
click at [128, 61] on button "Apply" at bounding box center [119, 55] width 18 height 9
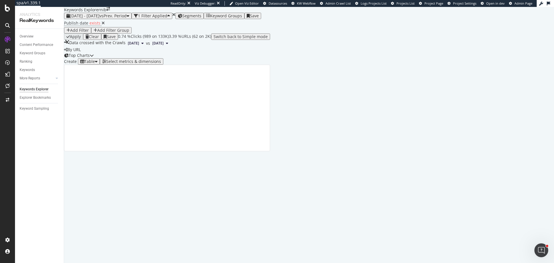
click at [161, 64] on div "Select metrics & dimensions" at bounding box center [133, 61] width 55 height 5
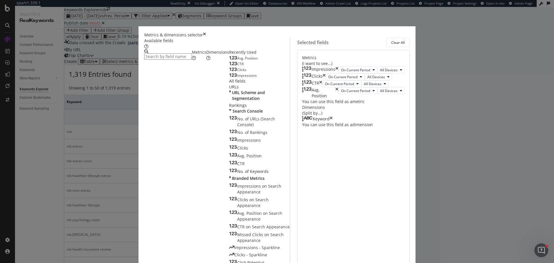
click at [218, 61] on div "Dimensions" at bounding box center [217, 55] width 23 height 12
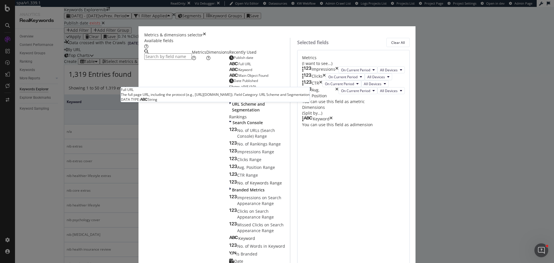
click at [238, 66] on span "Full URL" at bounding box center [244, 63] width 13 height 5
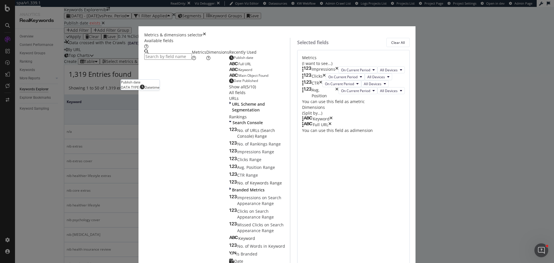
click at [234, 60] on span "Publish date" at bounding box center [244, 57] width 20 height 5
click at [333, 122] on icon "times" at bounding box center [331, 119] width 3 height 6
click at [192, 61] on div "Metrics" at bounding box center [199, 55] width 14 height 12
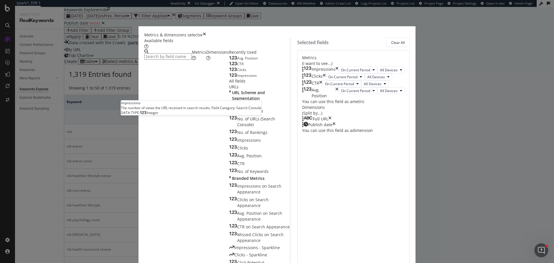
click at [237, 78] on span "Impressions" at bounding box center [247, 75] width 20 height 5
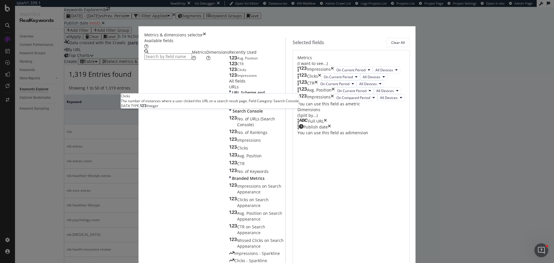
click at [229, 72] on div "Clicks" at bounding box center [237, 70] width 17 height 5
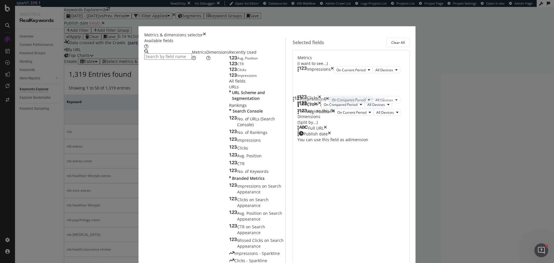
drag, startPoint x: 295, startPoint y: 159, endPoint x: 302, endPoint y: 107, distance: 52.5
click at [298, 98] on body "spa/v1.339.1 ReadOnly: Viz Debugger: Open Viz Editor Datasources KW Webflow Adm…" at bounding box center [277, 131] width 554 height 263
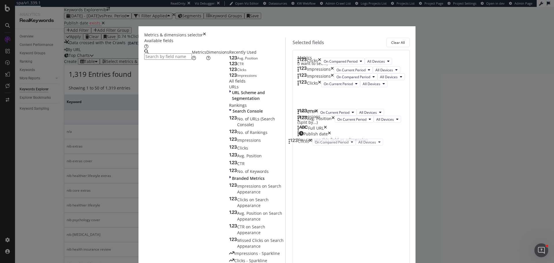
drag, startPoint x: 294, startPoint y: 183, endPoint x: 293, endPoint y: 144, distance: 39.0
click at [293, 144] on body "spa/v1.339.1 ReadOnly: Viz Debugger: Open Viz Editor Datasources KW Webflow Adm…" at bounding box center [277, 131] width 554 height 263
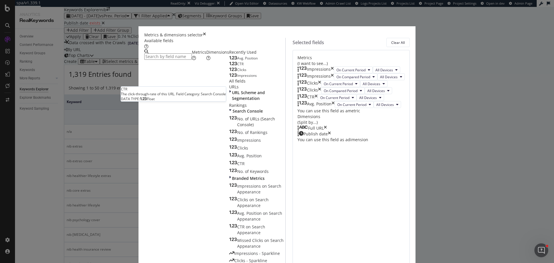
click at [237, 66] on span "CTR" at bounding box center [240, 63] width 6 height 5
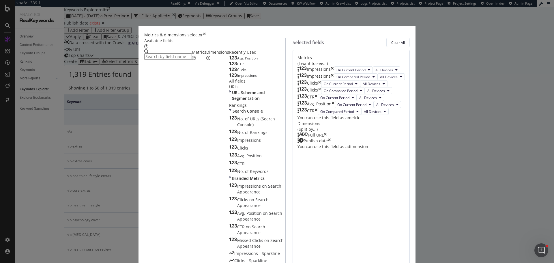
click at [237, 61] on span "Avg. Position" at bounding box center [247, 58] width 20 height 5
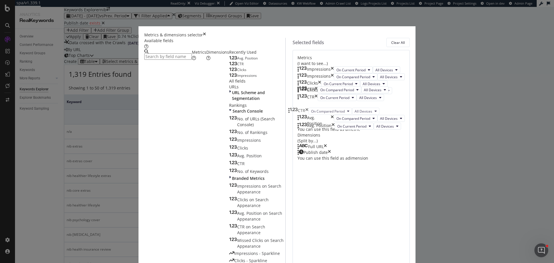
drag, startPoint x: 294, startPoint y: 126, endPoint x: 293, endPoint y: 109, distance: 16.8
click at [293, 107] on body "spa/v1.339.1 ReadOnly: Viz Debugger: Open Viz Editor Datasources KW Webflow Adm…" at bounding box center [277, 131] width 554 height 263
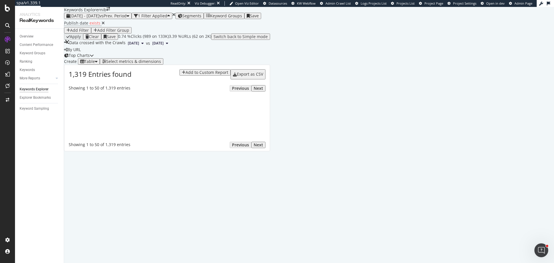
click at [201, 18] on div "Segments" at bounding box center [190, 16] width 24 height 5
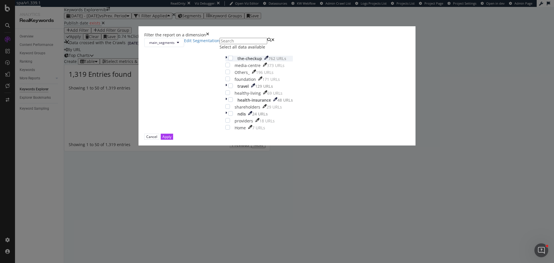
click at [225, 61] on icon "modal" at bounding box center [226, 59] width 2 height 6
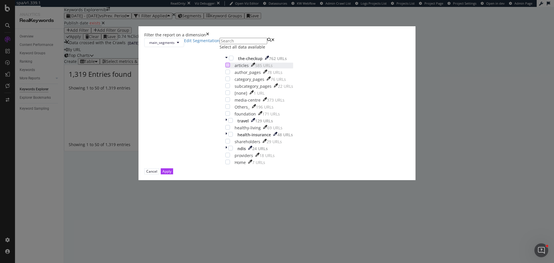
click at [230, 67] on div "modal" at bounding box center [227, 65] width 5 height 5
click at [171, 174] on div "Apply" at bounding box center [166, 171] width 9 height 5
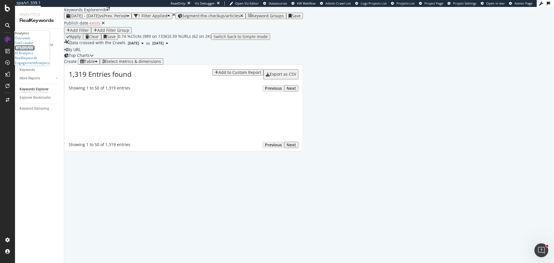
click at [33, 50] on div "LogAnalyzer" at bounding box center [25, 47] width 20 height 5
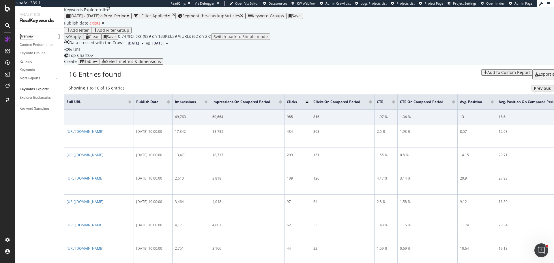
click at [28, 36] on div "Overview" at bounding box center [27, 36] width 14 height 6
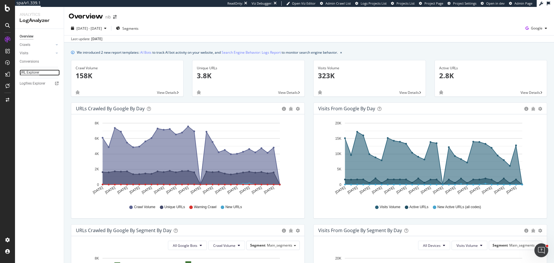
click at [31, 73] on div "URL Explorer" at bounding box center [30, 73] width 20 height 6
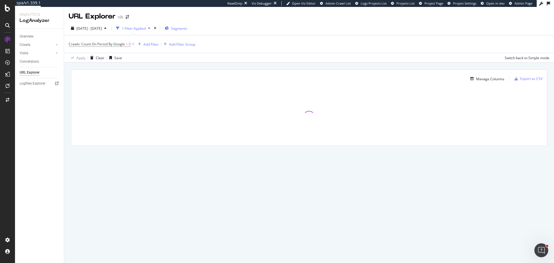
click at [186, 27] on span "Segments" at bounding box center [179, 28] width 16 height 5
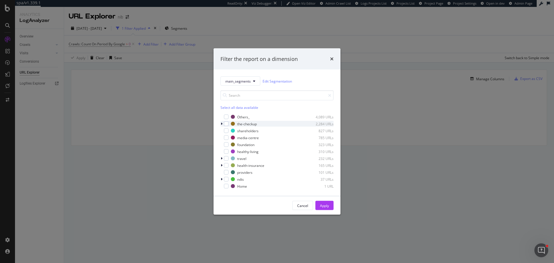
click at [221, 123] on icon "modal" at bounding box center [222, 123] width 2 height 3
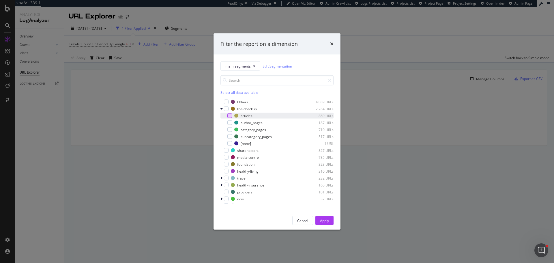
click at [231, 115] on div "modal" at bounding box center [229, 115] width 5 height 5
click at [325, 220] on div "Apply" at bounding box center [324, 220] width 9 height 5
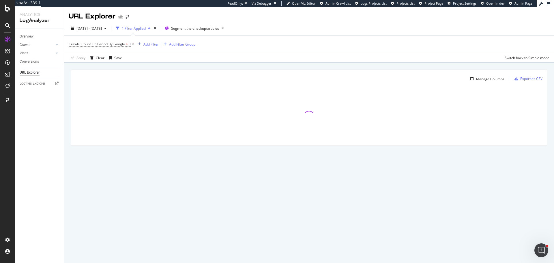
click at [155, 44] on div "Add Filter" at bounding box center [150, 44] width 15 height 5
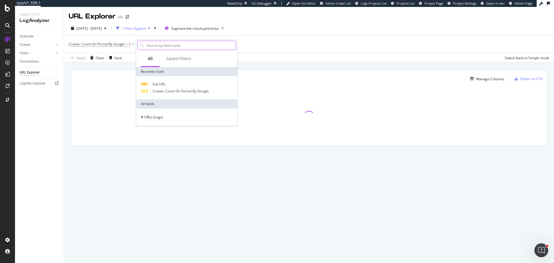
click at [168, 46] on input "text" at bounding box center [190, 45] width 89 height 9
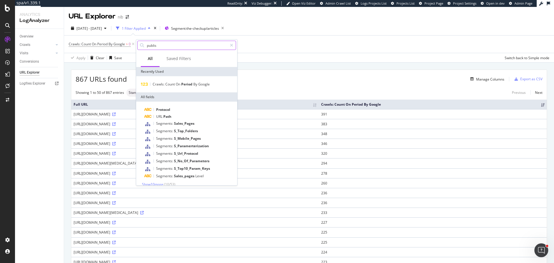
type input "publish"
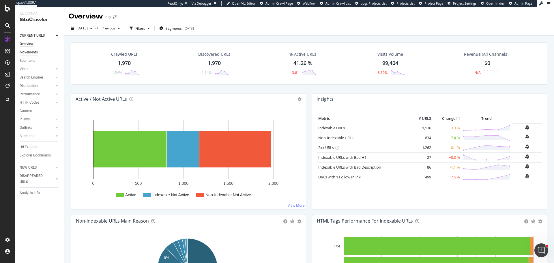
click at [24, 52] on div "Movements" at bounding box center [29, 52] width 18 height 6
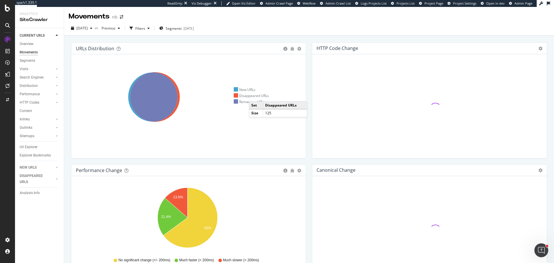
click at [255, 96] on div "Disappeared URLs" at bounding box center [251, 95] width 35 height 5
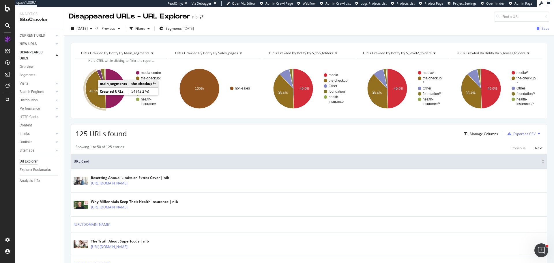
click at [94, 96] on icon "A chart." at bounding box center [95, 90] width 20 height 38
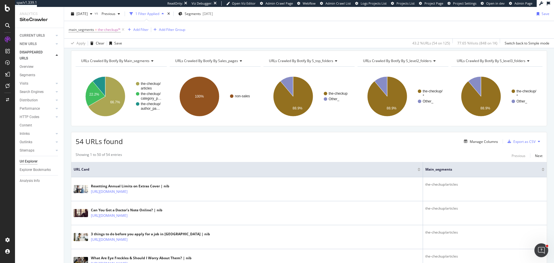
scroll to position [29, 0]
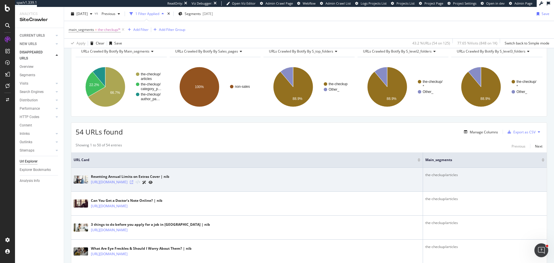
click at [133, 180] on icon at bounding box center [131, 181] width 3 height 3
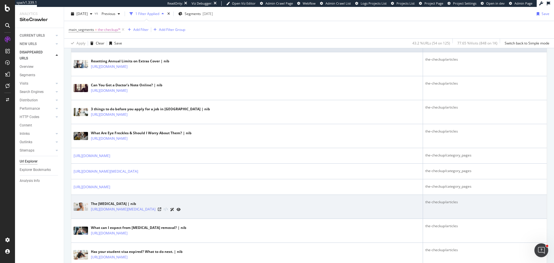
scroll to position [173, 0]
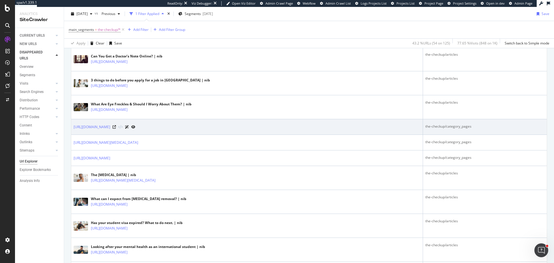
click at [135, 128] on div "[URL][DOMAIN_NAME]" at bounding box center [105, 127] width 62 height 6
click at [116, 127] on icon at bounding box center [114, 126] width 3 height 3
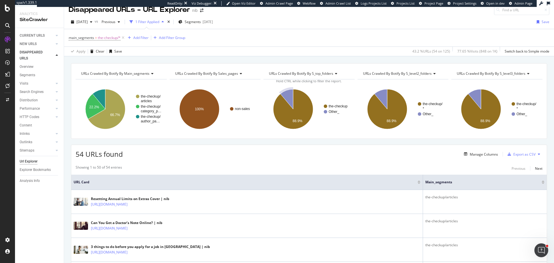
scroll to position [0, 0]
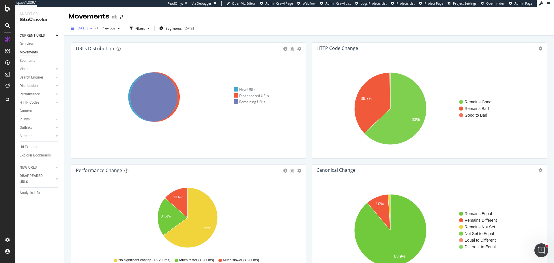
click at [86, 27] on span "[DATE]" at bounding box center [81, 28] width 11 height 5
click at [240, 36] on div "URLs Distribution Venn Table Export as CSV Add to Custom Report Hold CTRL while…" at bounding box center [309, 163] width 490 height 256
click at [178, 91] on icon at bounding box center [155, 97] width 50 height 50
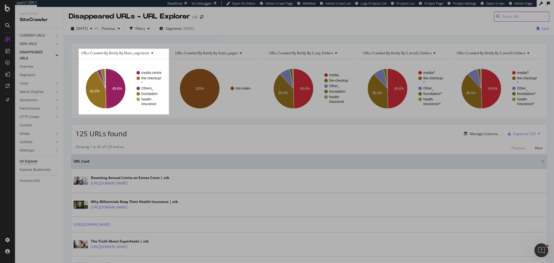
drag, startPoint x: 79, startPoint y: 49, endPoint x: 169, endPoint y: 114, distance: 111.4
click at [169, 114] on div "312 X 227" at bounding box center [277, 131] width 554 height 263
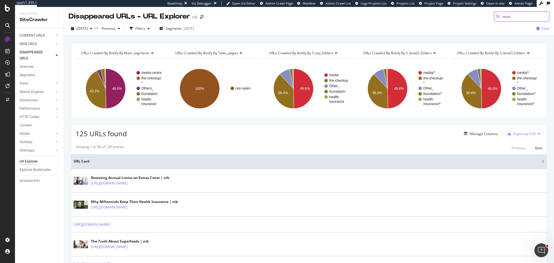
type input "most"
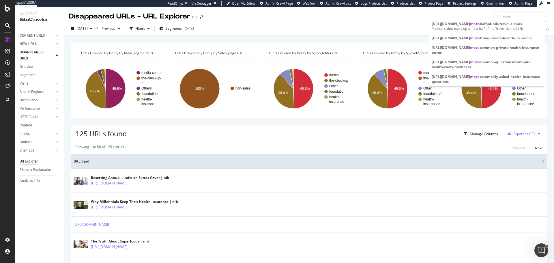
click at [235, 129] on div "125 URLs found Manage Columns Export as CSV" at bounding box center [309, 131] width 476 height 14
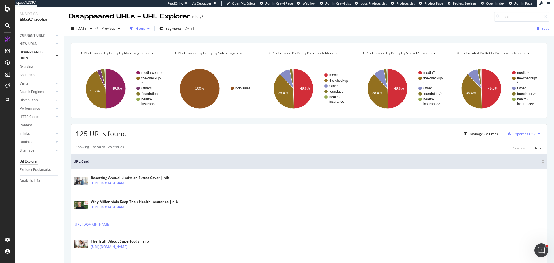
click at [145, 29] on div "Filters" at bounding box center [140, 28] width 10 height 5
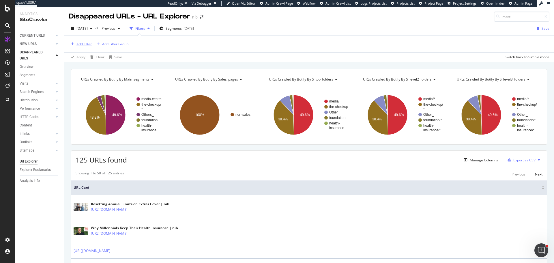
click at [81, 41] on div "Add Filter" at bounding box center [80, 44] width 23 height 6
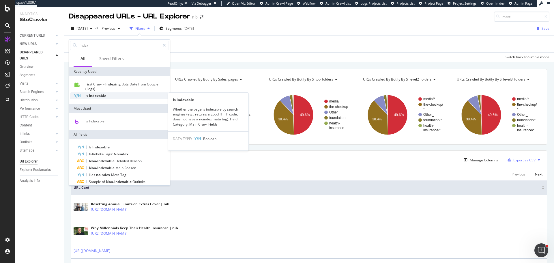
type input "index"
click at [99, 94] on span "Indexable" at bounding box center [97, 95] width 17 height 5
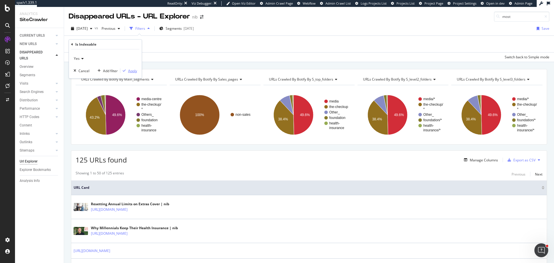
click at [128, 71] on div "Apply" at bounding box center [132, 70] width 9 height 5
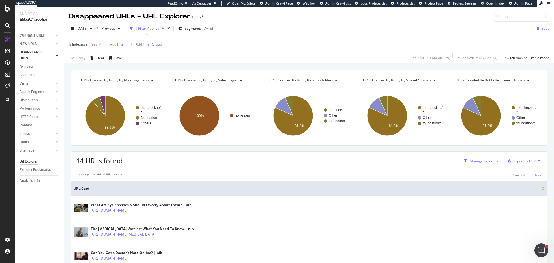
click at [474, 162] on div "Manage Columns" at bounding box center [484, 160] width 28 height 5
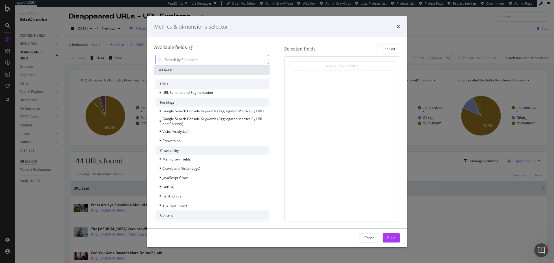
click at [203, 63] on input "modal" at bounding box center [216, 59] width 104 height 9
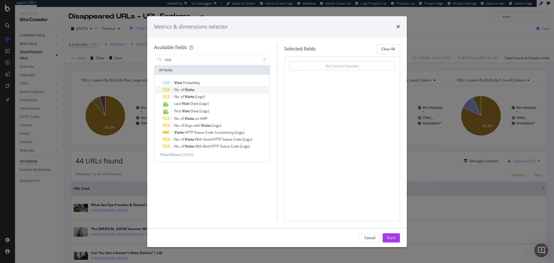
click at [186, 90] on span "Visits" at bounding box center [190, 89] width 10 height 5
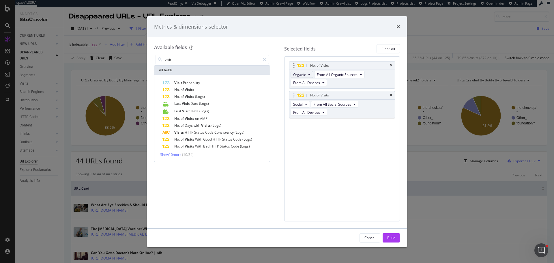
click at [300, 73] on span "Organic" at bounding box center [299, 74] width 13 height 5
click at [336, 76] on span "From All Organic Sources" at bounding box center [337, 74] width 41 height 5
click at [321, 80] on button "From All Devices" at bounding box center [309, 82] width 37 height 7
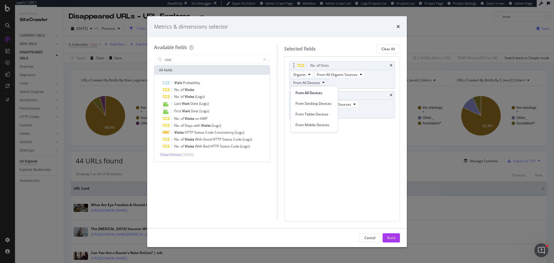
click at [321, 80] on button "From All Devices" at bounding box center [309, 82] width 37 height 7
click at [386, 48] on div "Clear All" at bounding box center [389, 48] width 14 height 5
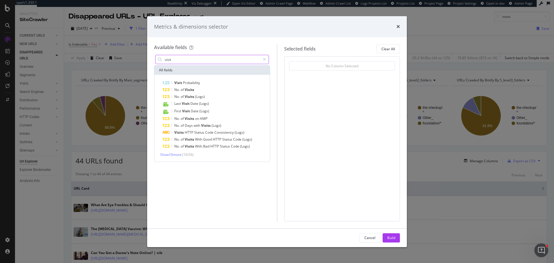
click at [191, 58] on input "visit" at bounding box center [212, 59] width 96 height 9
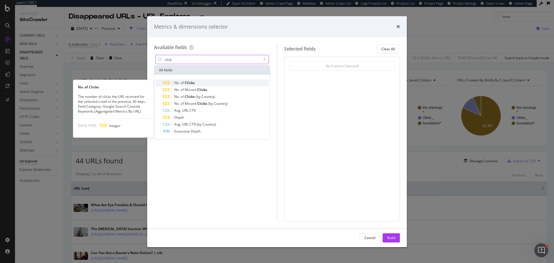
type input "click"
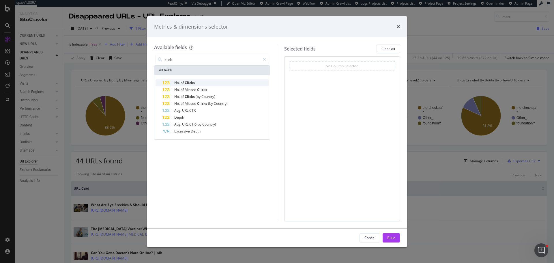
click at [190, 84] on span "Clicks" at bounding box center [190, 82] width 10 height 5
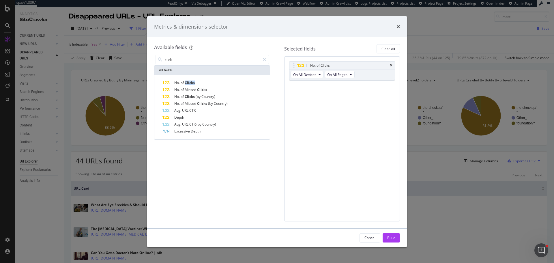
click at [190, 84] on span "Clicks" at bounding box center [190, 82] width 10 height 5
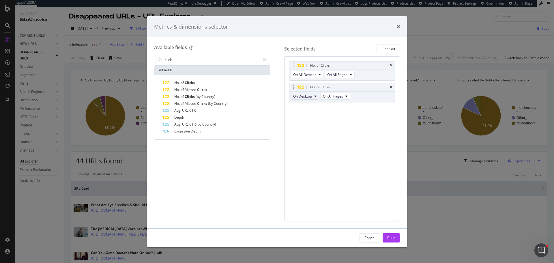
click at [304, 94] on span "On Desktop" at bounding box center [302, 96] width 19 height 5
click at [315, 105] on span "On All Devices" at bounding box center [307, 106] width 23 height 5
click at [345, 76] on span "On All Pages" at bounding box center [337, 74] width 20 height 5
click at [397, 27] on icon "times" at bounding box center [398, 26] width 3 height 5
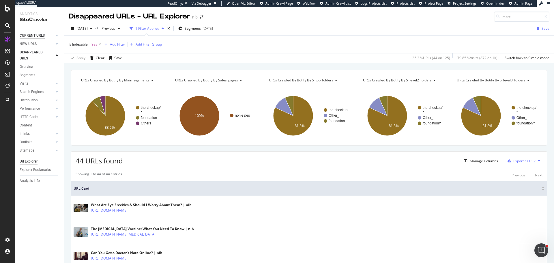
click at [34, 34] on div "CURRENT URLS" at bounding box center [32, 36] width 25 height 6
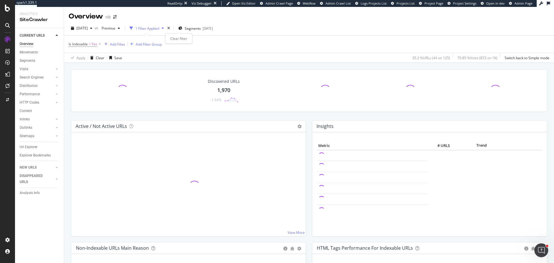
click at [170, 28] on icon "times" at bounding box center [168, 28] width 3 height 3
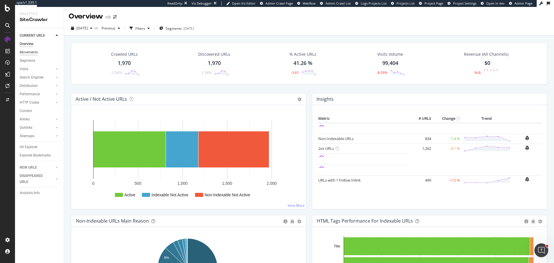
click at [33, 53] on div "Movements" at bounding box center [29, 52] width 18 height 6
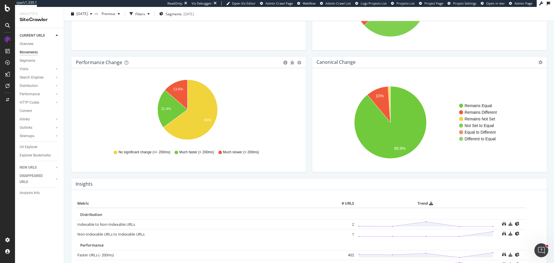
scroll to position [115, 0]
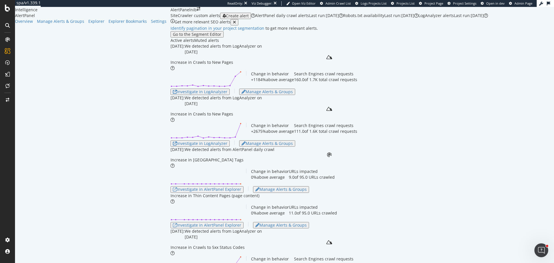
scroll to position [29, 0]
click at [173, 94] on div "Investigate in LogAnalyzer" at bounding box center [200, 91] width 55 height 5
click at [173, 192] on div "Investigate in AlertPanel Explorer" at bounding box center [207, 189] width 68 height 5
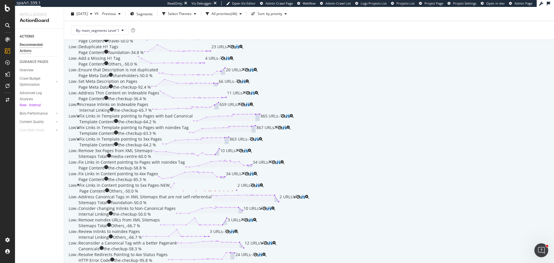
scroll to position [202, 0]
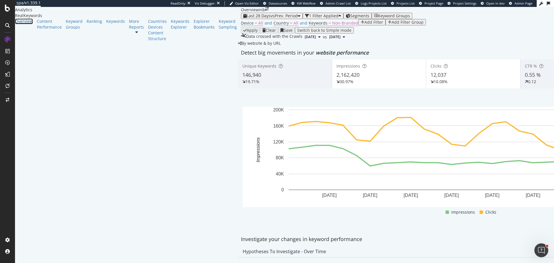
click at [29, 24] on div "Overview" at bounding box center [24, 21] width 18 height 6
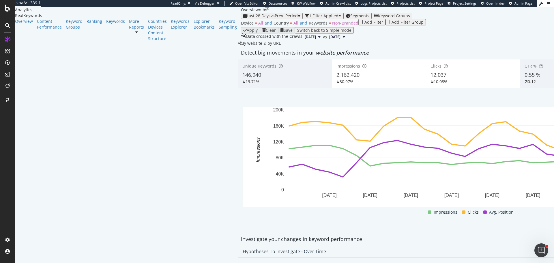
click at [271, 18] on span "vs Prev. Period" at bounding box center [284, 15] width 27 height 5
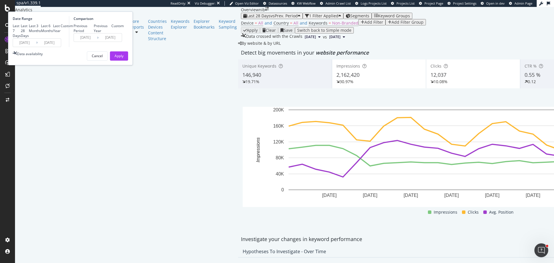
click at [41, 33] on div "Last 3 Months" at bounding box center [35, 28] width 12 height 10
type input "[DATE]"
click at [124, 58] on div "Apply" at bounding box center [119, 55] width 9 height 5
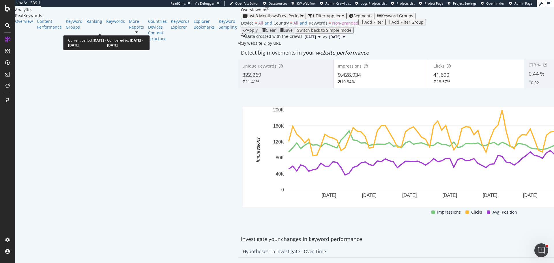
click at [243, 18] on div "Last 3 Months vs Prev. Period" at bounding box center [273, 16] width 60 height 5
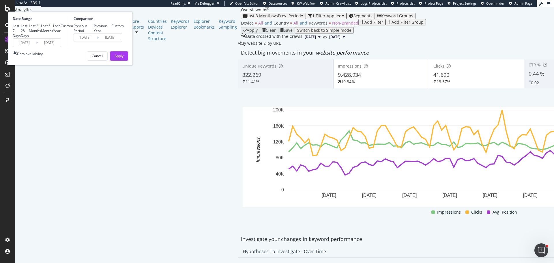
click at [36, 47] on input "[DATE]" at bounding box center [24, 43] width 23 height 8
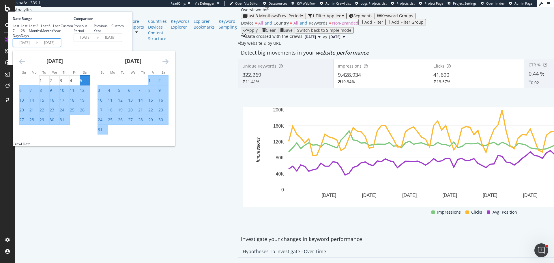
click at [169, 65] on icon "Move forward to switch to the next month." at bounding box center [165, 61] width 6 height 7
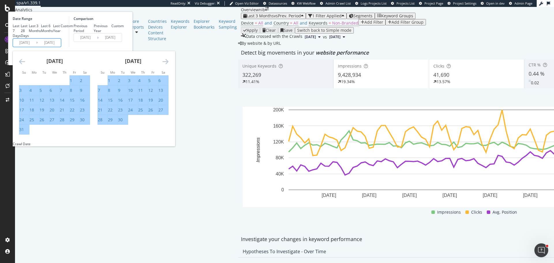
click at [169, 65] on icon "Move forward to switch to the next month." at bounding box center [165, 61] width 6 height 7
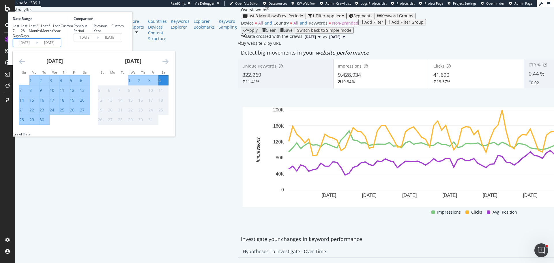
click at [74, 93] on div "12" at bounding box center [72, 90] width 5 height 6
type input "2025/09/12"
type input "2025/08/20"
type input "2025/09/11"
click at [161, 83] on div "4" at bounding box center [159, 81] width 2 height 6
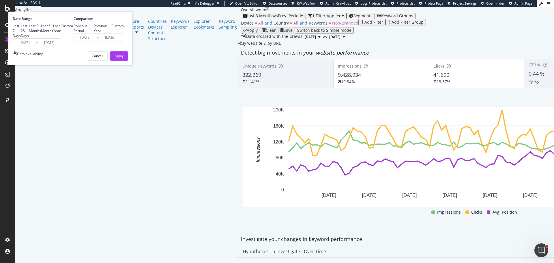
click at [112, 33] on div "Previous Year" at bounding box center [103, 28] width 18 height 10
type input "2024/09/13"
type input "2024/10/05"
click at [94, 33] on div "Previous Period" at bounding box center [84, 28] width 20 height 10
type input "2025/08/20"
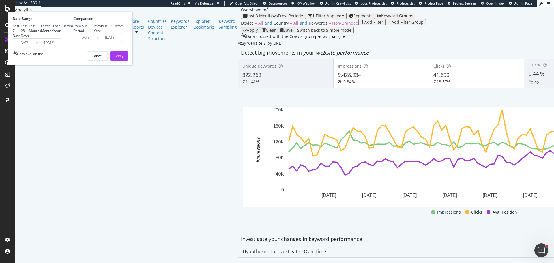
type input "2025/09/11"
click at [124, 58] on div "Apply" at bounding box center [119, 55] width 9 height 5
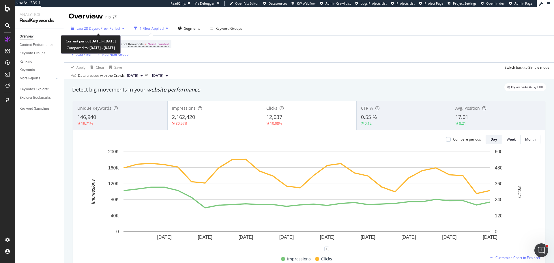
click at [84, 28] on span "Last 28 Days" at bounding box center [86, 28] width 20 height 5
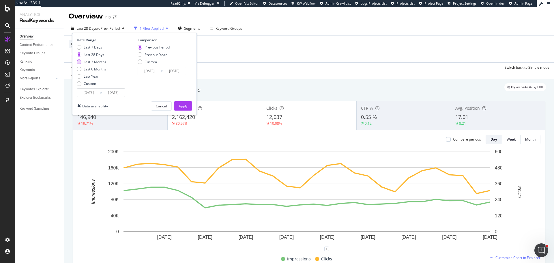
click at [89, 59] on div "Last 3 Months" at bounding box center [95, 61] width 23 height 5
type input "[DATE]"
click at [181, 105] on div "Apply" at bounding box center [183, 106] width 9 height 5
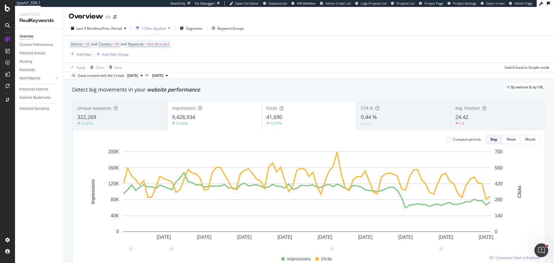
click at [461, 113] on span "24.42" at bounding box center [461, 116] width 13 height 7
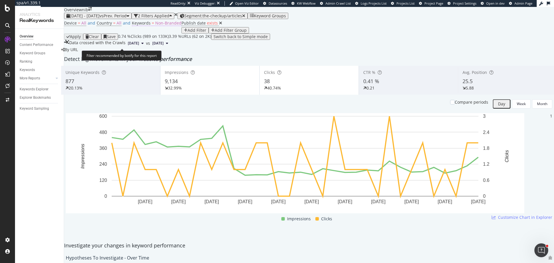
click at [159, 26] on span "Non-Branded" at bounding box center [168, 22] width 26 height 5
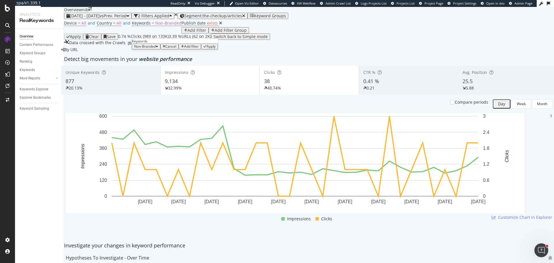
click at [156, 49] on span "Non-Branded" at bounding box center [145, 46] width 22 height 5
click at [147, 109] on span "All" at bounding box center [170, 111] width 59 height 5
drag, startPoint x: 192, startPoint y: 70, endPoint x: 217, endPoint y: 1, distance: 73.3
click at [192, 48] on div "Apply" at bounding box center [193, 46] width 9 height 4
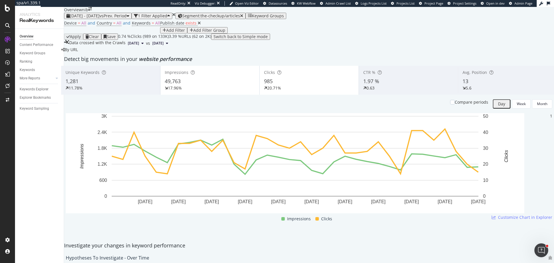
click at [466, 91] on div "5.6" at bounding box center [469, 88] width 6 height 6
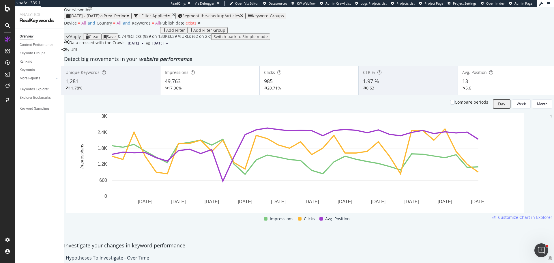
click at [166, 33] on div "Add Filter" at bounding box center [175, 30] width 19 height 5
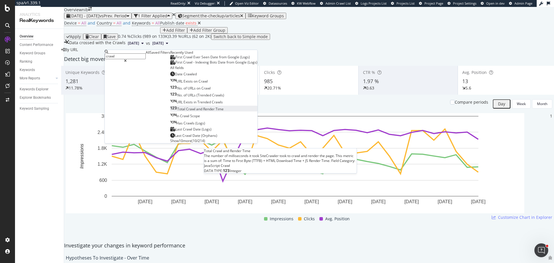
scroll to position [16, 0]
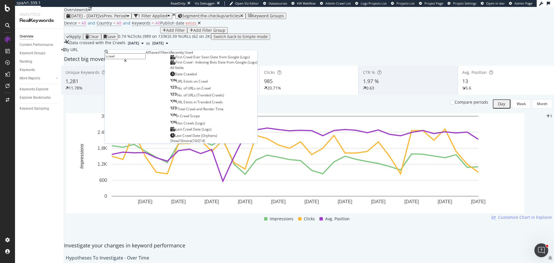
click at [170, 143] on div "Date Crawled URL Exists on Crawl No. of URLs on Crawl No. of URLs (Trended Craw…" at bounding box center [213, 108] width 87 height 72
click at [170, 143] on span "Show 10 more" at bounding box center [180, 140] width 21 height 5
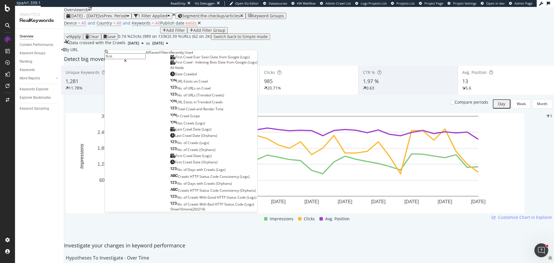
scroll to position [17, 0]
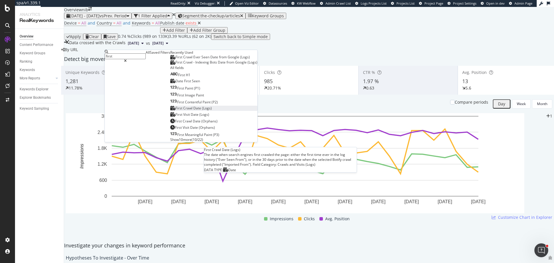
type input "first"
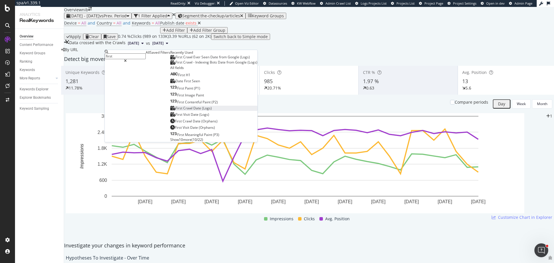
click at [202, 111] on span "(Logs)" at bounding box center [207, 108] width 10 height 5
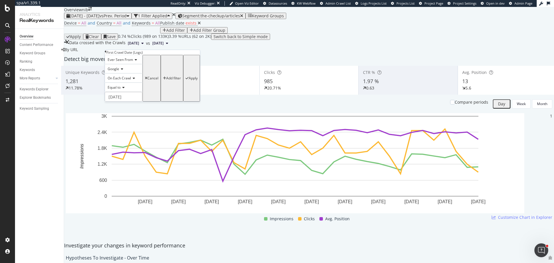
click at [124, 89] on icon at bounding box center [123, 87] width 4 height 3
click at [118, 104] on div "After" at bounding box center [123, 101] width 37 height 6
click at [124, 102] on input "2025-10-09" at bounding box center [124, 97] width 38 height 10
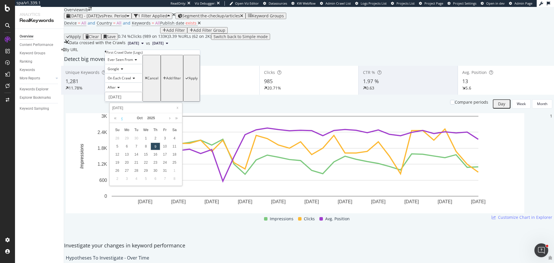
click at [123, 120] on link at bounding box center [122, 118] width 4 height 10
click at [126, 140] on div "1" at bounding box center [127, 138] width 10 height 8
type input "[DATE]"
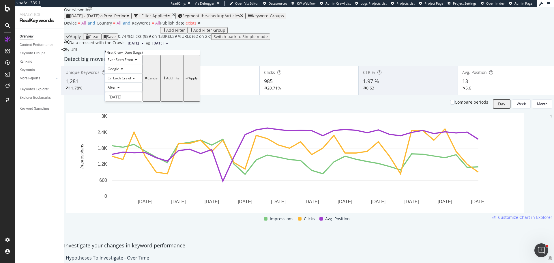
click at [189, 80] on div "Apply" at bounding box center [193, 78] width 9 height 4
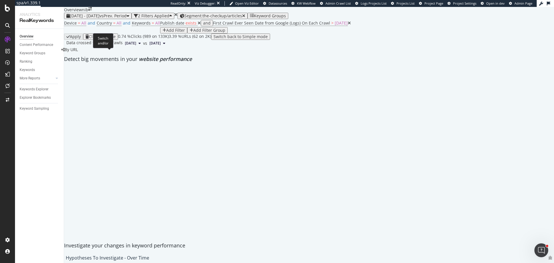
click at [203, 25] on div "and" at bounding box center [207, 23] width 8 height 5
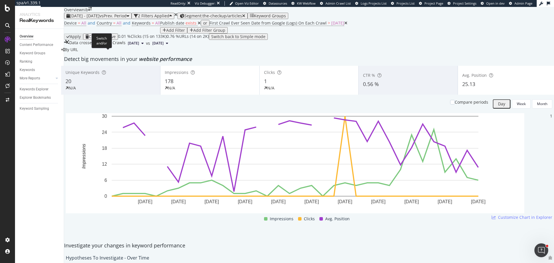
click at [203, 25] on div "or" at bounding box center [205, 23] width 4 height 5
click at [203, 25] on div "and" at bounding box center [207, 23] width 8 height 5
click at [210, 26] on span "First Crawl Ever Seen Date from Google (Logs) On Each Crawl" at bounding box center [268, 22] width 117 height 5
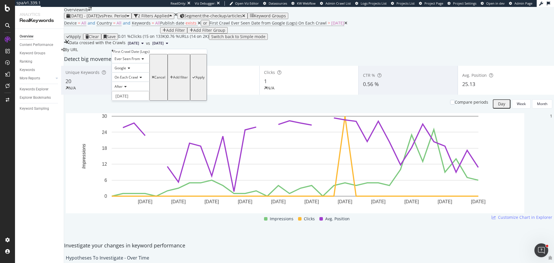
click at [145, 82] on div "On Each Crawl" at bounding box center [131, 76] width 38 height 9
click at [134, 93] on span "On Current Crawl" at bounding box center [127, 90] width 28 height 5
click at [195, 100] on div "Apply" at bounding box center [201, 77] width 12 height 45
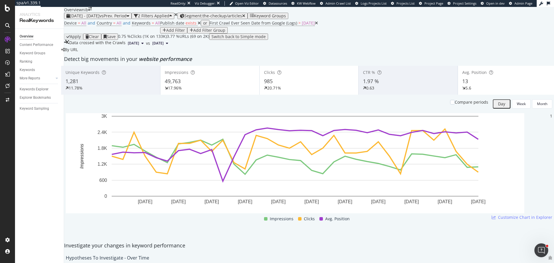
click at [315, 25] on icon at bounding box center [316, 23] width 3 height 4
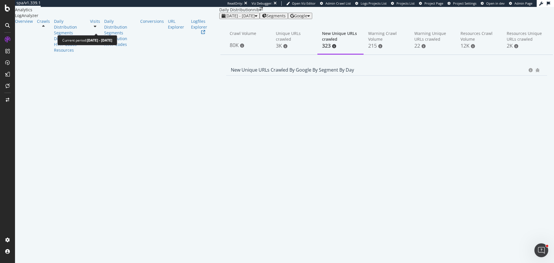
click at [222, 18] on div "[DATE] - [DATE]" at bounding box center [240, 16] width 36 height 5
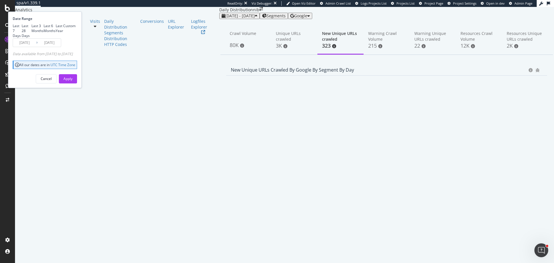
click at [31, 38] on div "Last 28 Days" at bounding box center [27, 30] width 10 height 15
type input "[DATE]"
click at [72, 83] on div "Apply" at bounding box center [67, 78] width 9 height 9
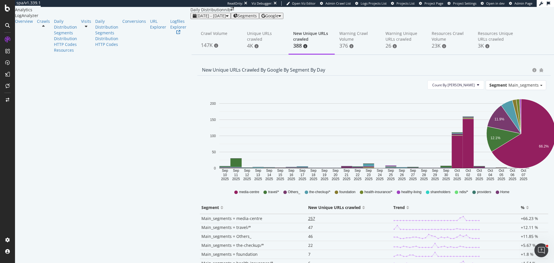
click at [308, 221] on span "257" at bounding box center [311, 218] width 7 height 5
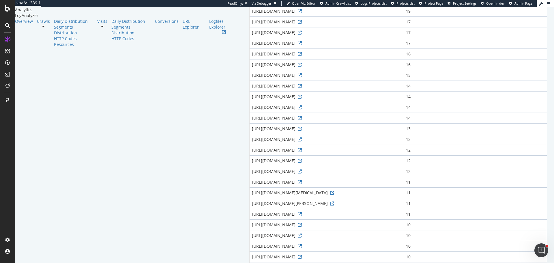
scroll to position [53, 0]
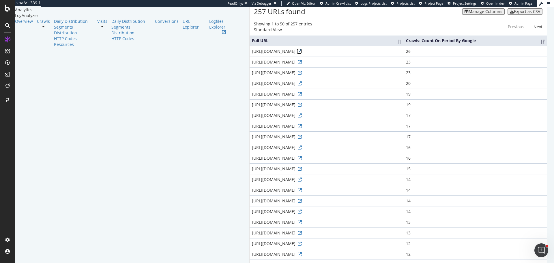
click at [298, 53] on icon at bounding box center [300, 51] width 4 height 4
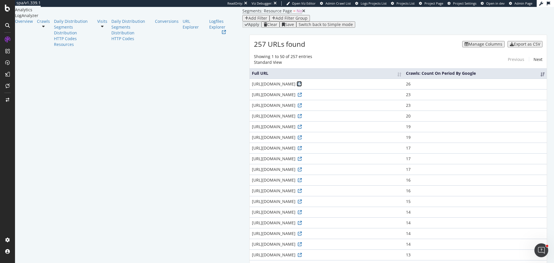
scroll to position [0, 0]
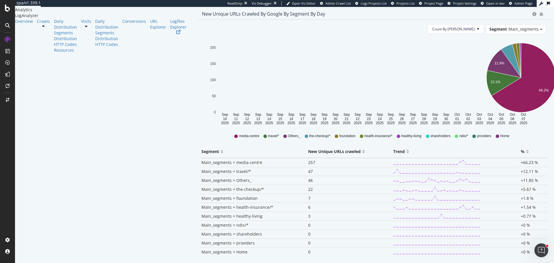
scroll to position [58, 0]
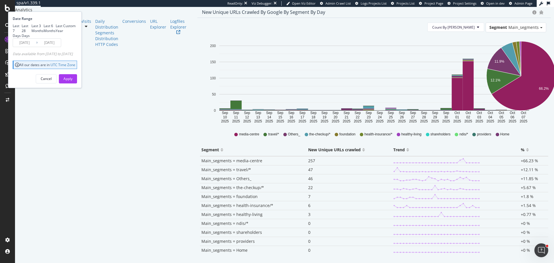
click at [36, 47] on input "[DATE]" at bounding box center [24, 43] width 23 height 8
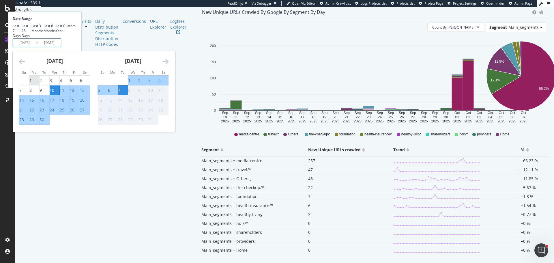
click at [32, 83] on div "1" at bounding box center [30, 81] width 2 height 6
type input "[DATE]"
click at [120, 93] on div "7" at bounding box center [119, 90] width 2 height 6
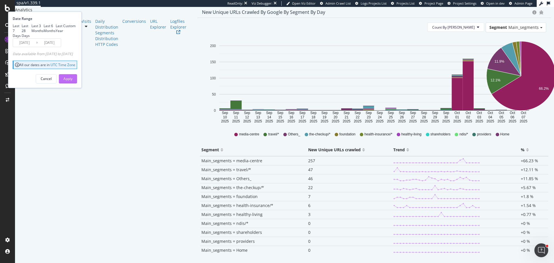
click at [72, 81] on div "Apply" at bounding box center [67, 78] width 9 height 5
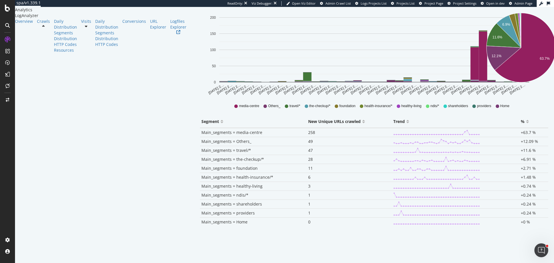
scroll to position [87, 0]
click at [308, 161] on span "28" at bounding box center [310, 158] width 5 height 5
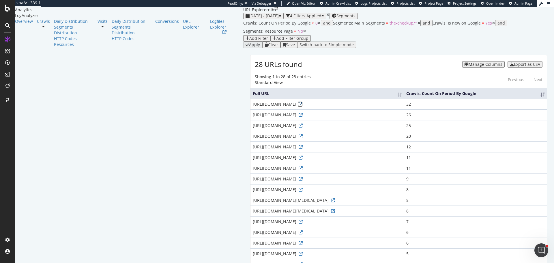
click at [299, 106] on icon at bounding box center [301, 104] width 4 height 4
click at [299, 117] on icon at bounding box center [301, 115] width 4 height 4
click at [299, 128] on icon at bounding box center [301, 126] width 4 height 4
click at [299, 138] on icon at bounding box center [301, 136] width 4 height 4
click at [484, 67] on div "Manage Columns" at bounding box center [486, 64] width 34 height 5
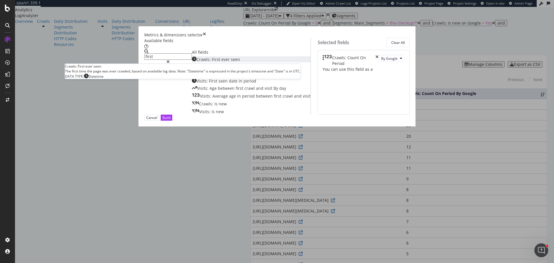
type input "first"
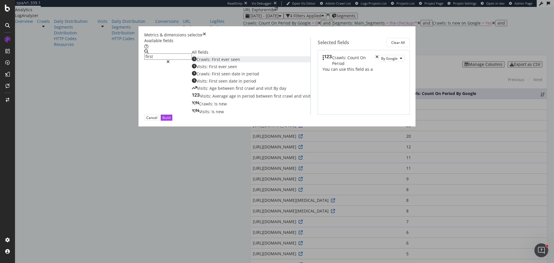
click at [231, 62] on span "seen" at bounding box center [235, 59] width 9 height 5
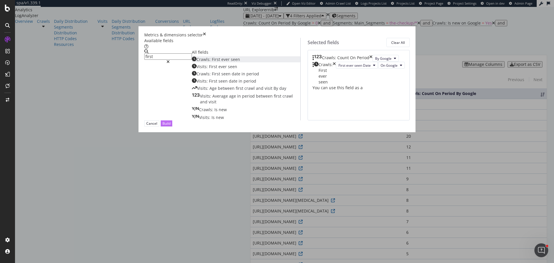
click at [171, 126] on div "Build" at bounding box center [166, 123] width 8 height 5
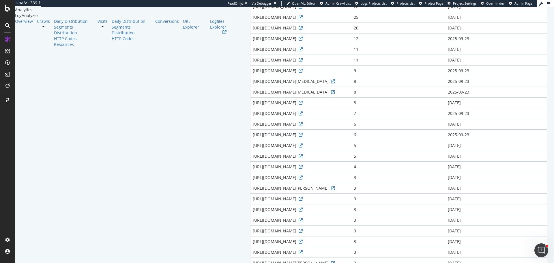
scroll to position [154, 0]
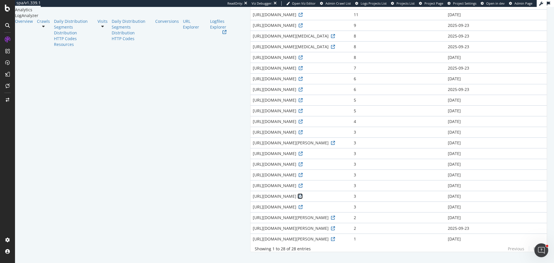
click at [299, 194] on icon at bounding box center [301, 196] width 4 height 4
click at [299, 205] on icon at bounding box center [301, 207] width 4 height 4
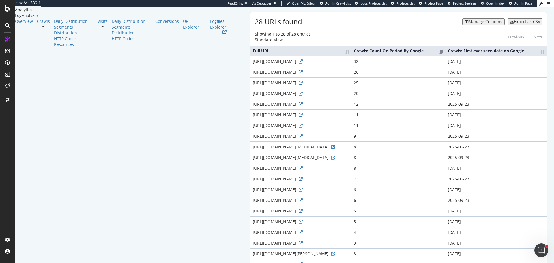
scroll to position [38, 0]
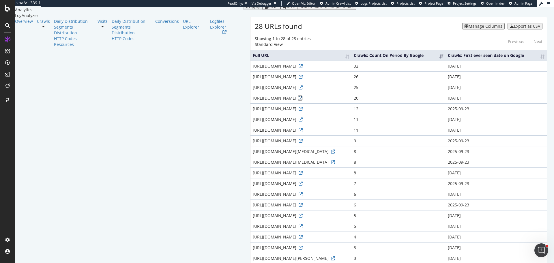
click at [299, 100] on icon at bounding box center [301, 98] width 4 height 4
click at [299, 132] on icon at bounding box center [301, 130] width 4 height 4
click at [250, 103] on td "[URL][DOMAIN_NAME]" at bounding box center [300, 98] width 101 height 11
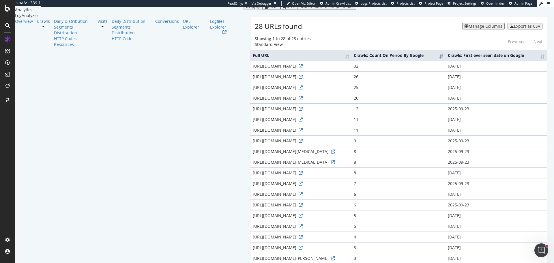
click at [250, 71] on td "[URL][DOMAIN_NAME]" at bounding box center [300, 66] width 101 height 11
copy div "[URL][DOMAIN_NAME]"
click at [253, 80] on div "[URL][DOMAIN_NAME]" at bounding box center [301, 77] width 96 height 6
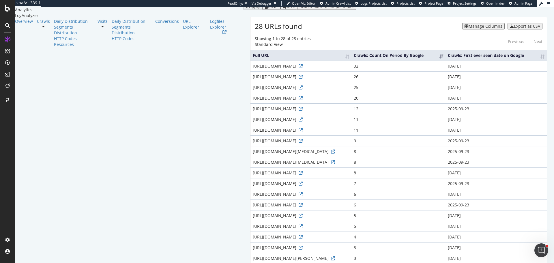
click at [253, 80] on div "[URL][DOMAIN_NAME]" at bounding box center [301, 77] width 96 height 6
click at [253, 80] on div "https://www.nib.com.au/the-checkup/mental-wellbeing/self-care/social-media-and-…" at bounding box center [301, 77] width 96 height 6
copy div "https://www.nib.com.au/the-checkup/mental-wellbeing/self-care/social-media-and-…"
click at [250, 91] on td "https://www.nib.com.au/the-checkup/everyday-health/health-conditions/womens-hea…" at bounding box center [300, 87] width 101 height 11
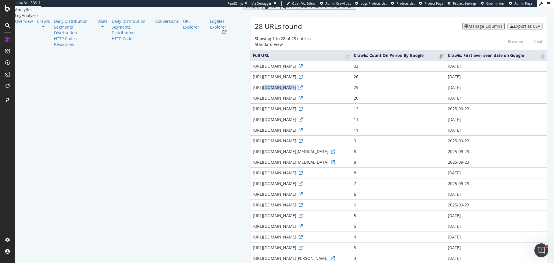
click at [250, 91] on td "https://www.nib.com.au/the-checkup/everyday-health/health-conditions/womens-hea…" at bounding box center [300, 87] width 101 height 11
copy div "https://www.nib.com.au/the-checkup/everyday-health/health-conditions/womens-hea…"
click at [253, 101] on div "https://www.nib.com.au/the-checkup/mental-wellbeing/self-care/social-media-addi…" at bounding box center [301, 98] width 96 height 6
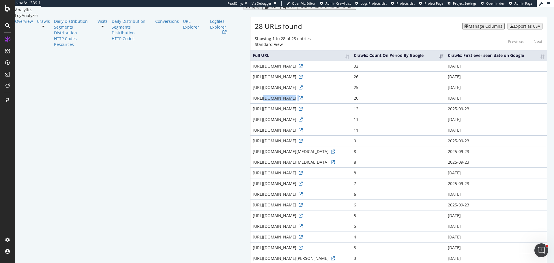
copy div "https://www.nib.com.au/the-checkup/mental-wellbeing/self-care/social-media-addi…"
click at [253, 112] on div "https://www.nib.com.au/the-checkup/everyday-health/skin-health/questions-about-…" at bounding box center [301, 109] width 96 height 6
click at [250, 114] on td "https://www.nib.com.au/the-checkup/everyday-health/skin-health/questions-about-…" at bounding box center [300, 108] width 101 height 11
click at [253, 112] on div "https://www.nib.com.au/the-checkup/everyday-health/skin-health/questions-about-…" at bounding box center [301, 109] width 96 height 6
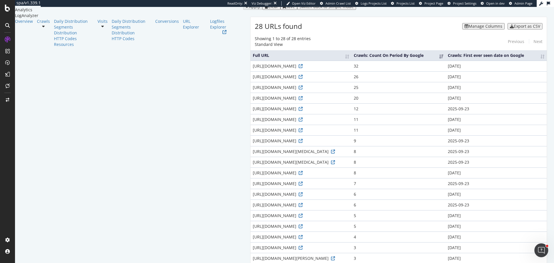
click at [253, 112] on div "https://www.nib.com.au/the-checkup/everyday-health/skin-health/questions-about-…" at bounding box center [301, 109] width 96 height 6
copy div "https://www.nib.com.au/the-checkup/everyday-health/skin-health/questions-about-…"
click at [299, 111] on icon at bounding box center [301, 109] width 4 height 4
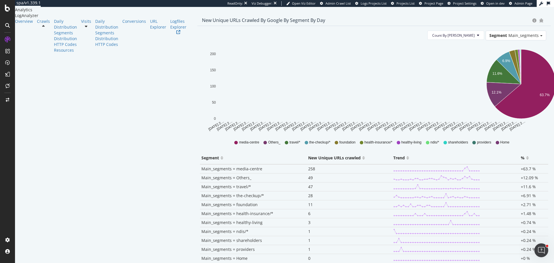
scroll to position [25, 0]
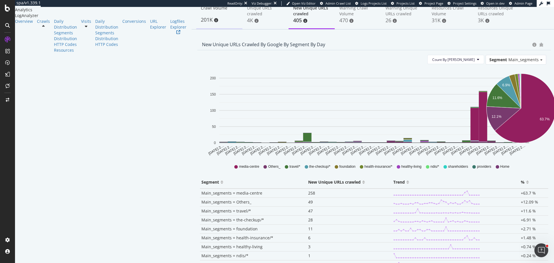
click at [201, 24] on div "201K" at bounding box center [219, 20] width 37 height 8
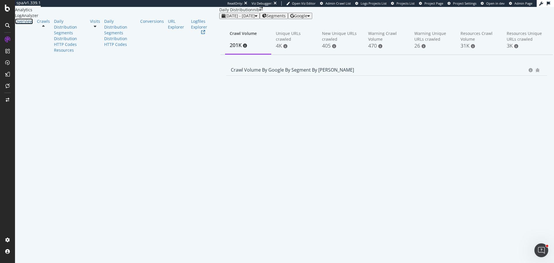
click at [31, 24] on div "Overview" at bounding box center [24, 21] width 18 height 6
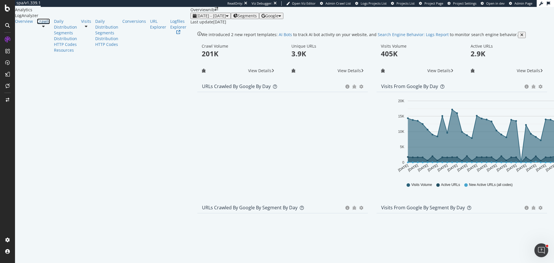
click at [37, 24] on link "Crawls" at bounding box center [43, 21] width 13 height 6
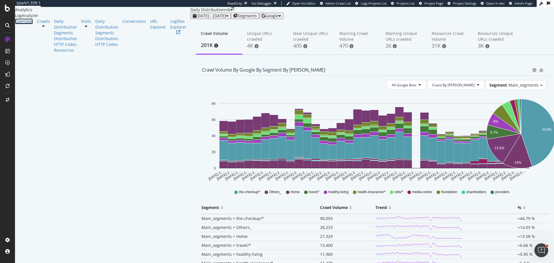
click at [31, 24] on div "Overview" at bounding box center [24, 21] width 18 height 6
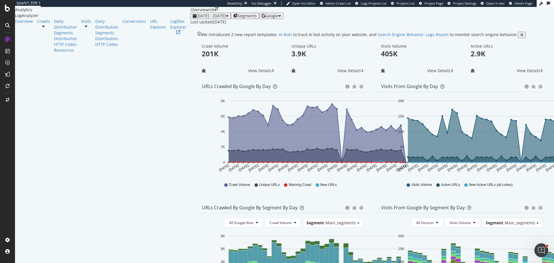
click at [281, 18] on div "Google" at bounding box center [271, 16] width 20 height 5
click at [504, 34] on span "OpenAI" at bounding box center [503, 33] width 21 height 5
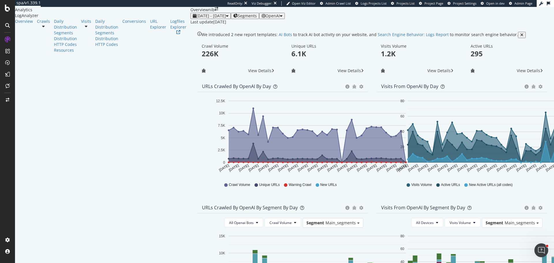
click at [285, 19] on button "OpenAI" at bounding box center [272, 16] width 26 height 6
click at [496, 12] on span "Google" at bounding box center [502, 12] width 21 height 5
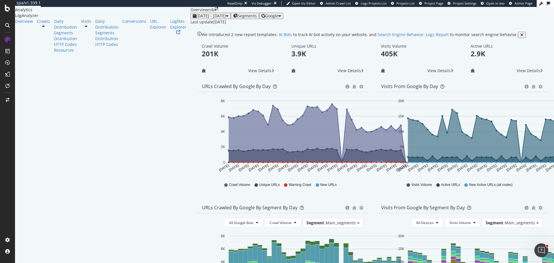
click at [278, 18] on span "Google" at bounding box center [271, 15] width 13 height 5
click at [495, 33] on span "OpenAI" at bounding box center [503, 33] width 21 height 5
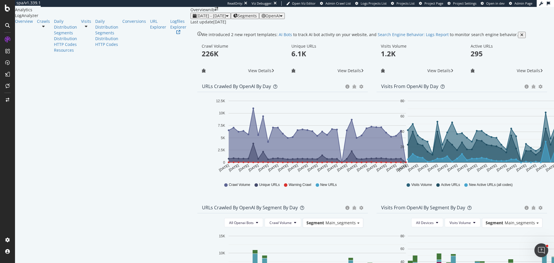
click at [283, 18] on div "OpenAI" at bounding box center [271, 16] width 21 height 5
click at [490, 45] on div "Other AI Bots" at bounding box center [498, 44] width 40 height 8
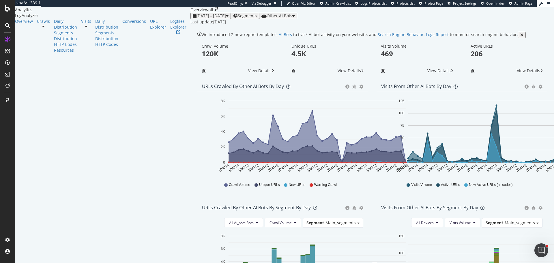
click at [292, 18] on span "Other AI Bots" at bounding box center [280, 15] width 26 height 5
click at [526, 43] on div "Google" at bounding box center [528, 39] width 41 height 8
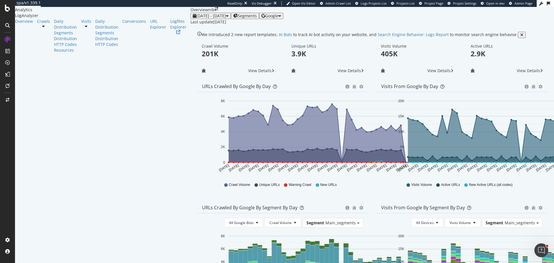
click at [190, 23] on div "2025 Sep. 1st - Oct. 7th Segments Google Last update Oct. 08, 2025" at bounding box center [372, 19] width 364 height 12
click at [196, 18] on span "2025 Sep. 1st - Oct. 7th" at bounding box center [211, 15] width 30 height 5
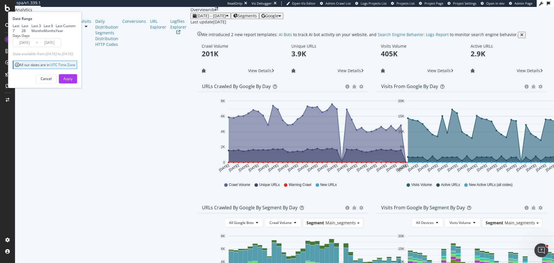
click at [44, 33] on div "Last 3 Months" at bounding box center [37, 28] width 12 height 10
type input "2025/07/08"
click at [72, 81] on div "Apply" at bounding box center [67, 78] width 9 height 5
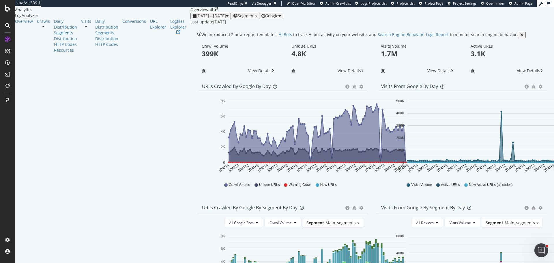
click at [278, 18] on span "Google" at bounding box center [271, 15] width 13 height 5
click at [233, 19] on div "2025 Jul. 8th - Oct. 7th Segments Google" at bounding box center [372, 16] width 364 height 6
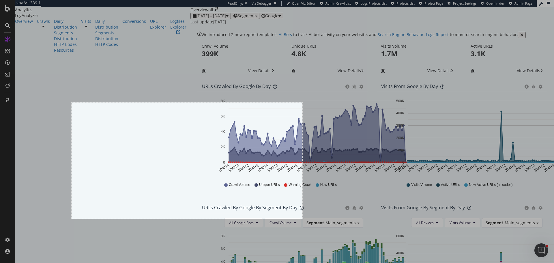
drag, startPoint x: 72, startPoint y: 102, endPoint x: 302, endPoint y: 219, distance: 258.5
click at [302, 219] on div "800 X 403" at bounding box center [277, 131] width 554 height 263
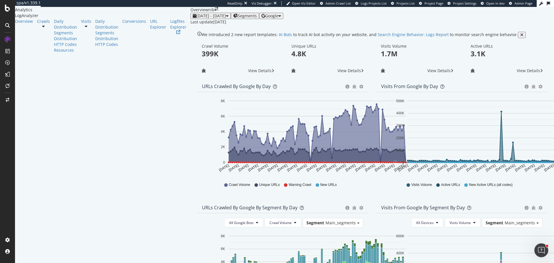
click at [278, 18] on span "Google" at bounding box center [271, 15] width 13 height 5
click at [495, 33] on span "OpenAI" at bounding box center [503, 33] width 21 height 5
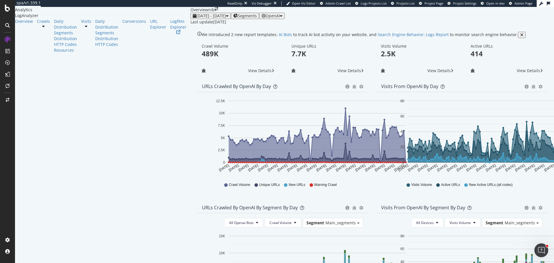
click at [280, 18] on span "OpenAI" at bounding box center [273, 15] width 14 height 5
click at [498, 15] on span "Google" at bounding box center [502, 12] width 21 height 5
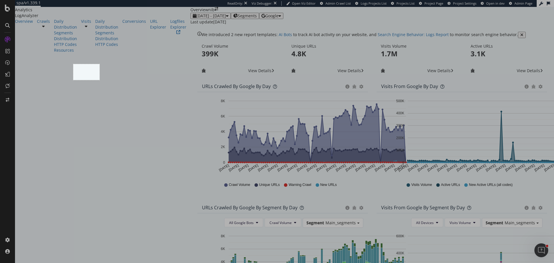
drag, startPoint x: 73, startPoint y: 64, endPoint x: 100, endPoint y: 80, distance: 30.7
click at [100, 80] on div "91 X 55" at bounding box center [277, 131] width 554 height 263
drag, startPoint x: 193, startPoint y: 64, endPoint x: 219, endPoint y: 80, distance: 29.9
click at [219, 80] on div "88 X 55" at bounding box center [277, 131] width 554 height 263
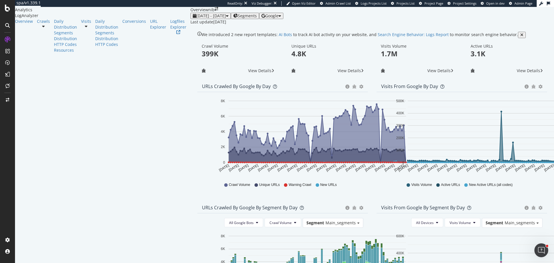
click at [278, 18] on span "Google" at bounding box center [271, 15] width 13 height 5
click at [500, 31] on span "OpenAI" at bounding box center [503, 33] width 21 height 5
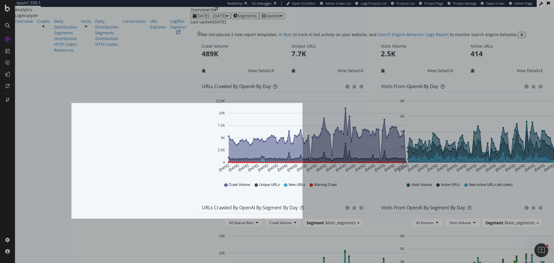
drag, startPoint x: 72, startPoint y: 103, endPoint x: 302, endPoint y: 218, distance: 258.1
click at [302, 218] on div "800 X 400" at bounding box center [277, 131] width 554 height 263
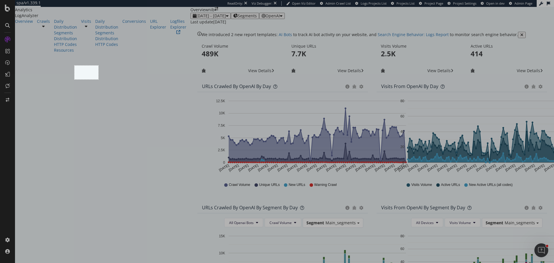
drag, startPoint x: 74, startPoint y: 66, endPoint x: 98, endPoint y: 79, distance: 27.7
click at [98, 79] on div "83 X 48" at bounding box center [277, 131] width 554 height 263
drag, startPoint x: 195, startPoint y: 65, endPoint x: 218, endPoint y: 81, distance: 28.2
click at [218, 81] on div "82 X 53" at bounding box center [277, 131] width 554 height 263
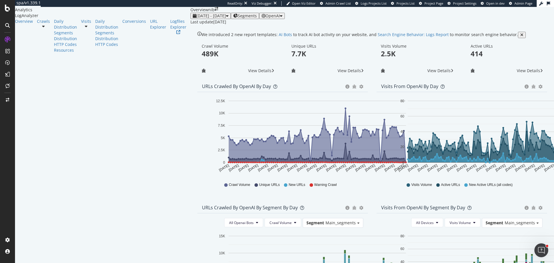
click at [280, 18] on span "OpenAI" at bounding box center [273, 15] width 14 height 5
click at [500, 46] on span "Other AI Bots" at bounding box center [502, 44] width 21 height 5
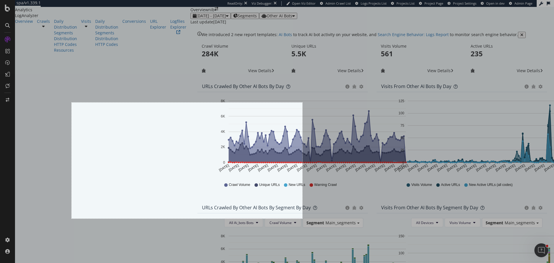
drag, startPoint x: 72, startPoint y: 102, endPoint x: 302, endPoint y: 218, distance: 258.4
click at [302, 218] on div "800 X 402" at bounding box center [277, 131] width 554 height 263
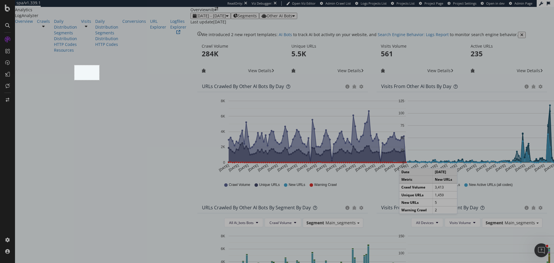
drag, startPoint x: 74, startPoint y: 65, endPoint x: 99, endPoint y: 80, distance: 28.9
click at [99, 80] on div "86 X 51" at bounding box center [277, 131] width 554 height 263
drag, startPoint x: 195, startPoint y: 65, endPoint x: 218, endPoint y: 80, distance: 26.7
click at [218, 80] on div "78 X 50" at bounding box center [277, 131] width 554 height 263
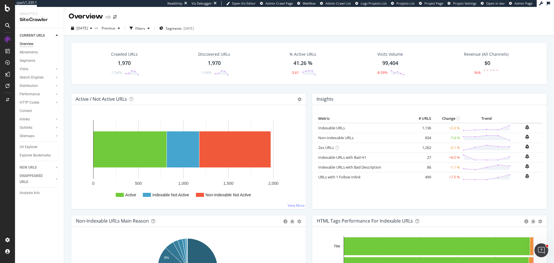
click at [450, 130] on td "+3.3 %" at bounding box center [447, 128] width 29 height 10
click at [422, 101] on div "Insights × Close Chart overview-insight-panel - API Requests List Area Type Req…" at bounding box center [429, 100] width 235 height 12
click at [447, 139] on td "-7.4 %" at bounding box center [447, 138] width 29 height 10
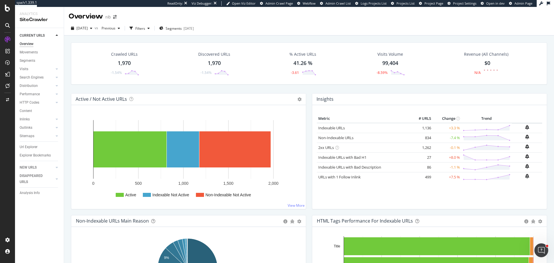
click at [447, 139] on td "-7.4 %" at bounding box center [447, 138] width 29 height 10
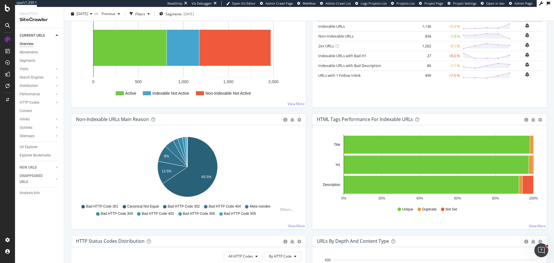
scroll to position [115, 0]
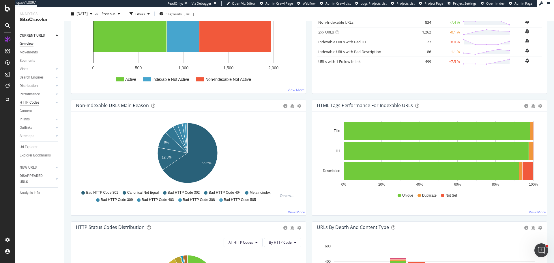
click at [29, 100] on div "HTTP Codes" at bounding box center [30, 103] width 20 height 6
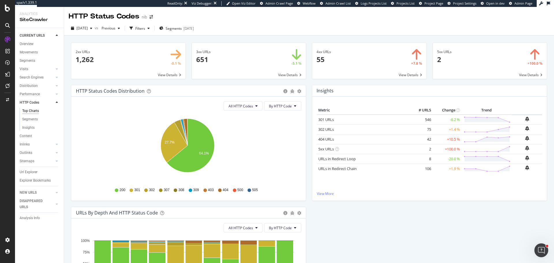
click at [408, 75] on span at bounding box center [369, 61] width 114 height 36
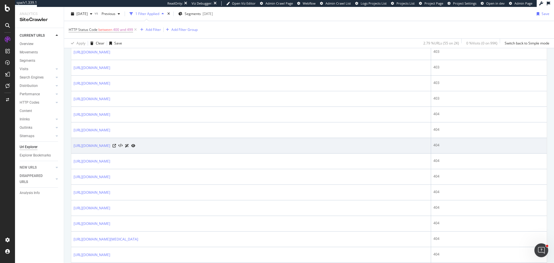
scroll to position [289, 0]
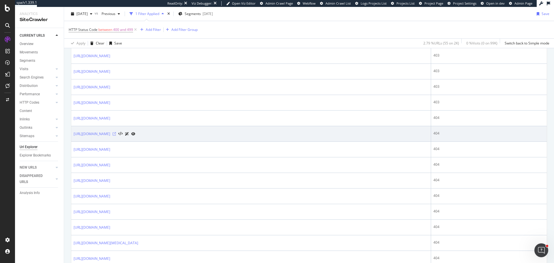
click at [116, 134] on icon at bounding box center [114, 133] width 3 height 3
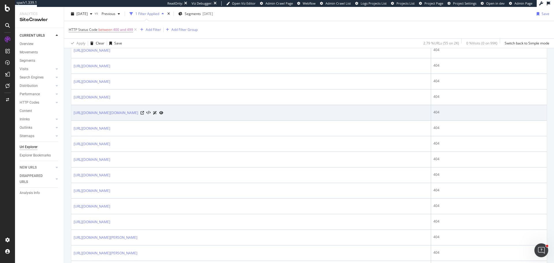
scroll to position [606, 0]
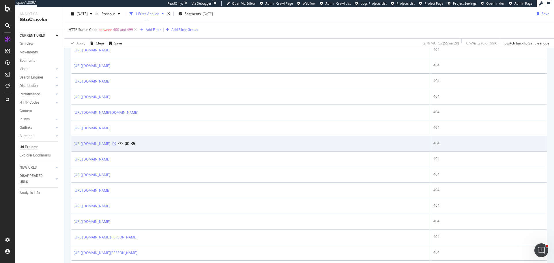
click at [116, 145] on icon at bounding box center [114, 143] width 3 height 3
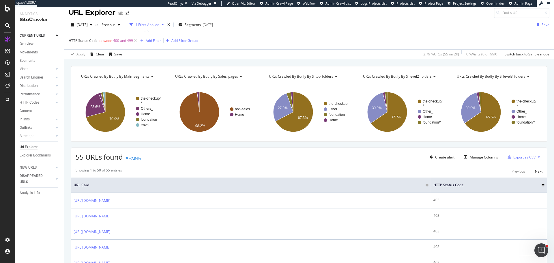
scroll to position [0, 0]
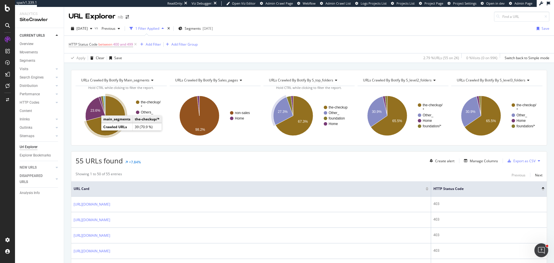
click at [99, 129] on icon "A chart." at bounding box center [105, 116] width 39 height 40
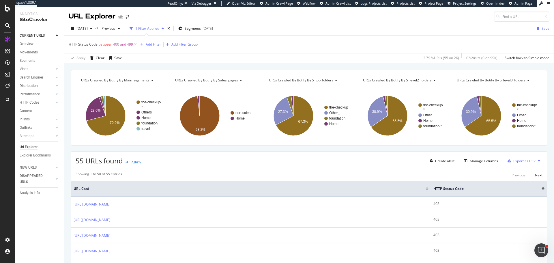
drag, startPoint x: 282, startPoint y: 48, endPoint x: 274, endPoint y: 38, distance: 13.1
click at [282, 48] on div "HTTP Status Code between 400 and 499 Add Filter Add Filter Group" at bounding box center [309, 44] width 481 height 17
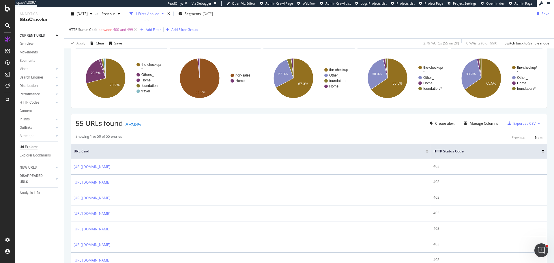
scroll to position [29, 0]
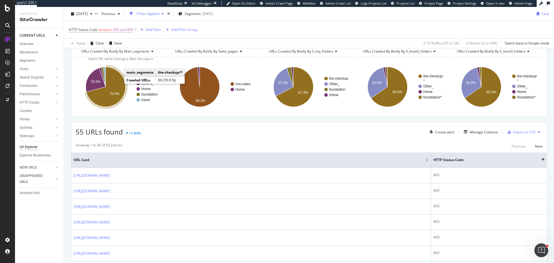
click at [115, 91] on icon "A chart." at bounding box center [105, 87] width 39 height 40
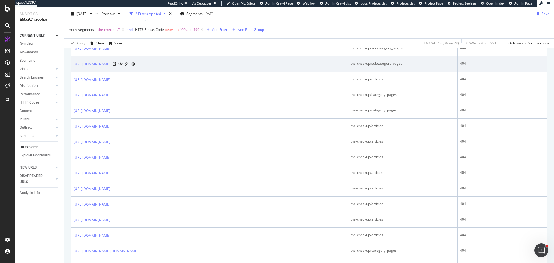
scroll to position [173, 0]
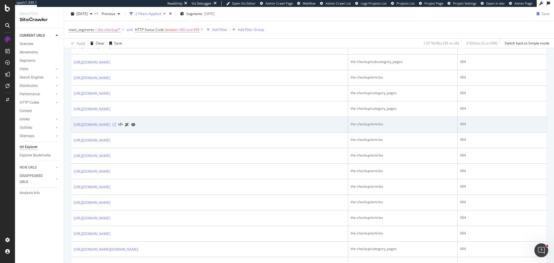
click at [116, 124] on icon at bounding box center [114, 124] width 3 height 3
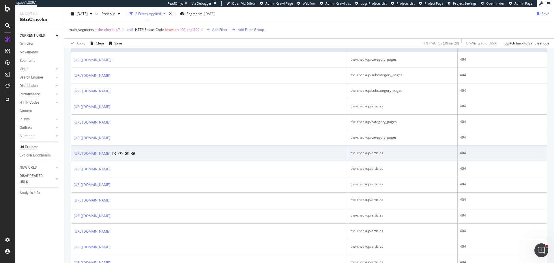
scroll to position [115, 0]
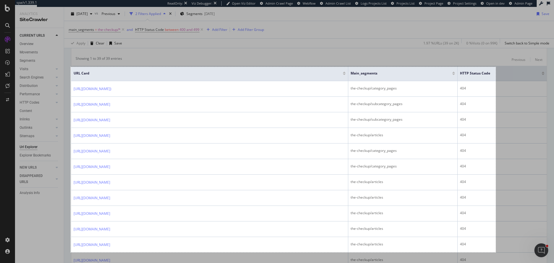
drag, startPoint x: 71, startPoint y: 67, endPoint x: 496, endPoint y: 252, distance: 463.7
click at [496, 252] on div "1473 X 642" at bounding box center [277, 131] width 554 height 263
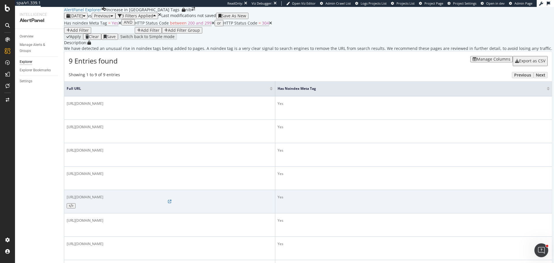
scroll to position [65, 0]
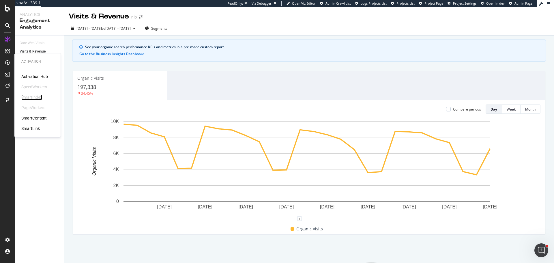
click at [38, 95] on div "SmartIndex" at bounding box center [31, 97] width 21 height 6
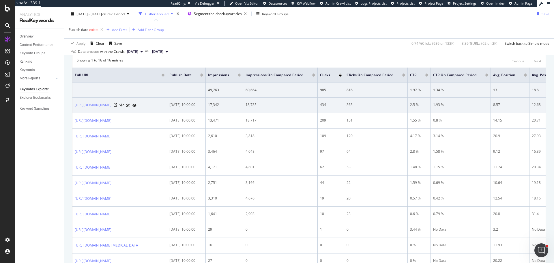
scroll to position [87, 0]
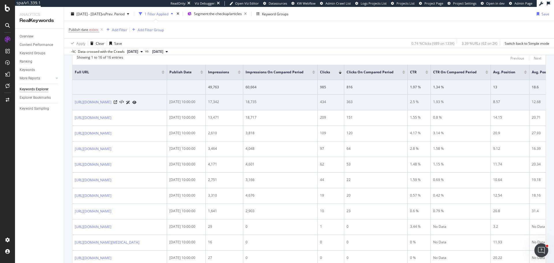
click at [298, 99] on td "18,735" at bounding box center [280, 103] width 74 height 16
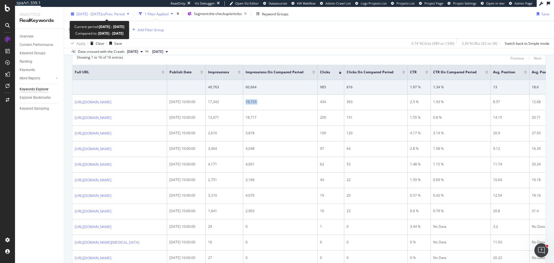
click at [125, 15] on span "vs Prev. Period" at bounding box center [113, 13] width 23 height 5
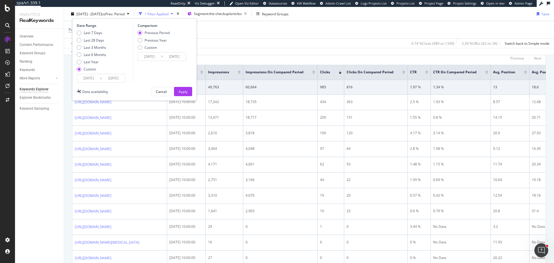
click at [290, 51] on div "Data crossed with the Crawls [DATE] vs [DATE]" at bounding box center [309, 51] width 490 height 7
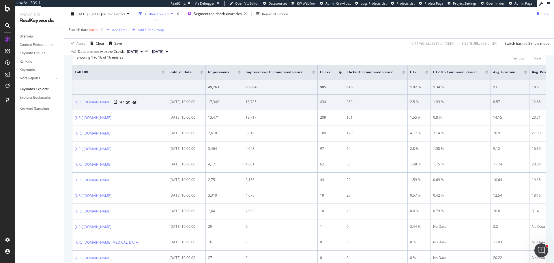
click at [203, 104] on div "2025-09-22 10:00:00" at bounding box center [186, 101] width 34 height 5
click at [318, 109] on td "18,735" at bounding box center [280, 103] width 74 height 16
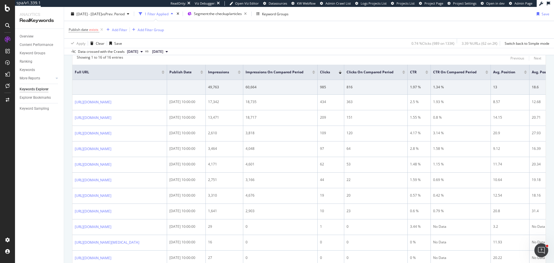
scroll to position [0, 0]
